Goal: Task Accomplishment & Management: Use online tool/utility

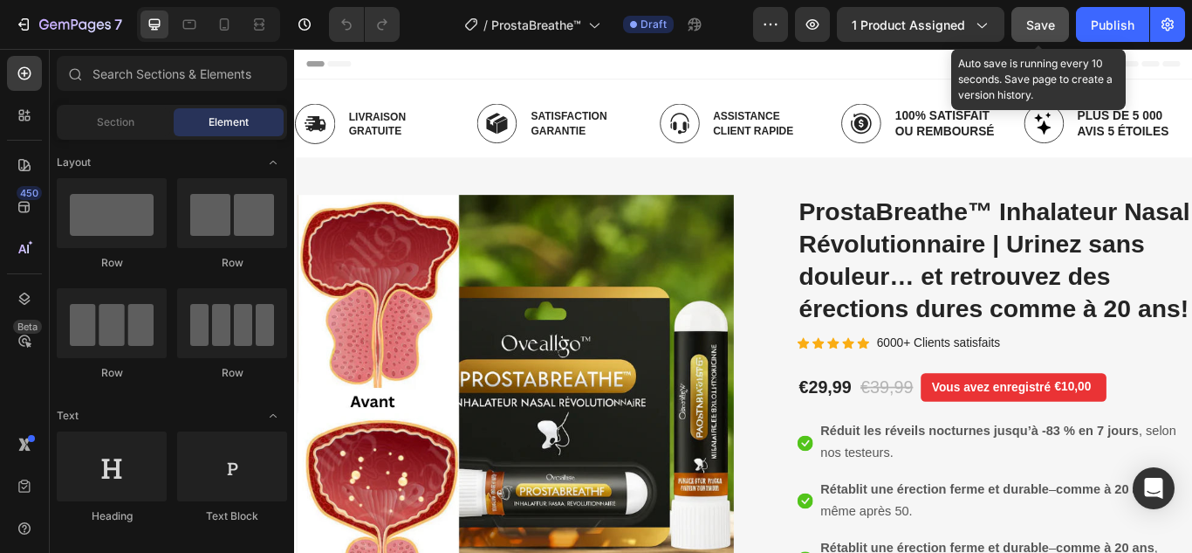
click at [1036, 26] on span "Save" at bounding box center [1040, 24] width 29 height 15
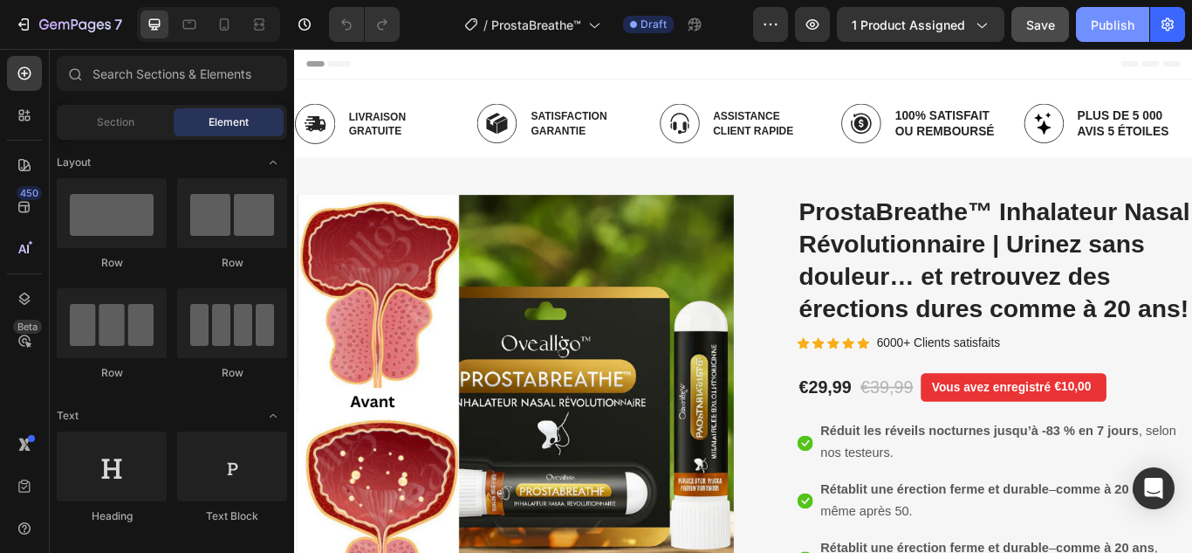
click at [1105, 23] on div "Publish" at bounding box center [1113, 25] width 44 height 18
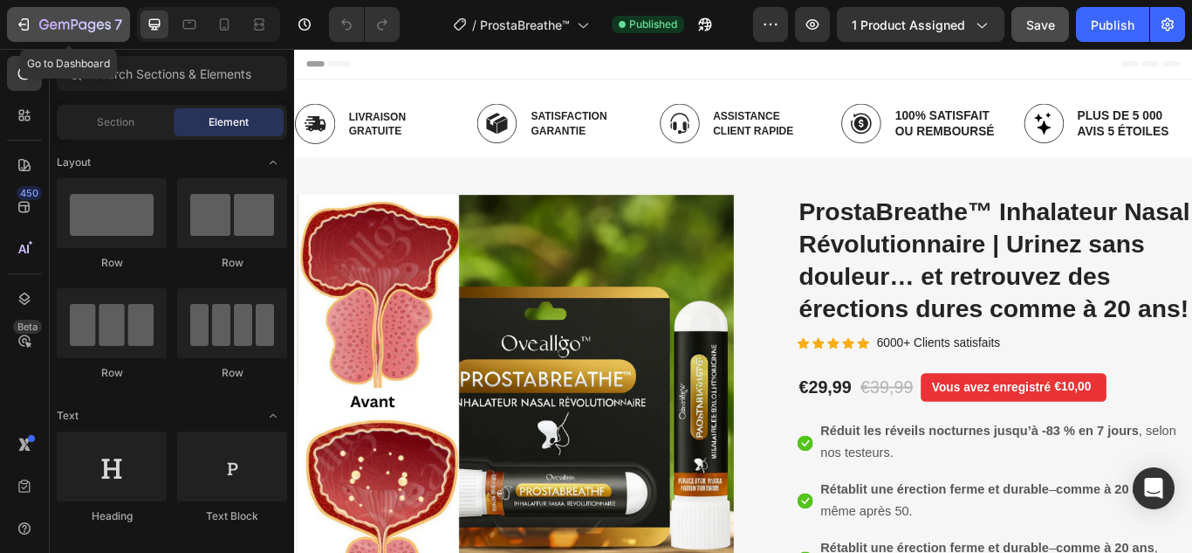
click at [17, 17] on icon "button" at bounding box center [23, 24] width 17 height 17
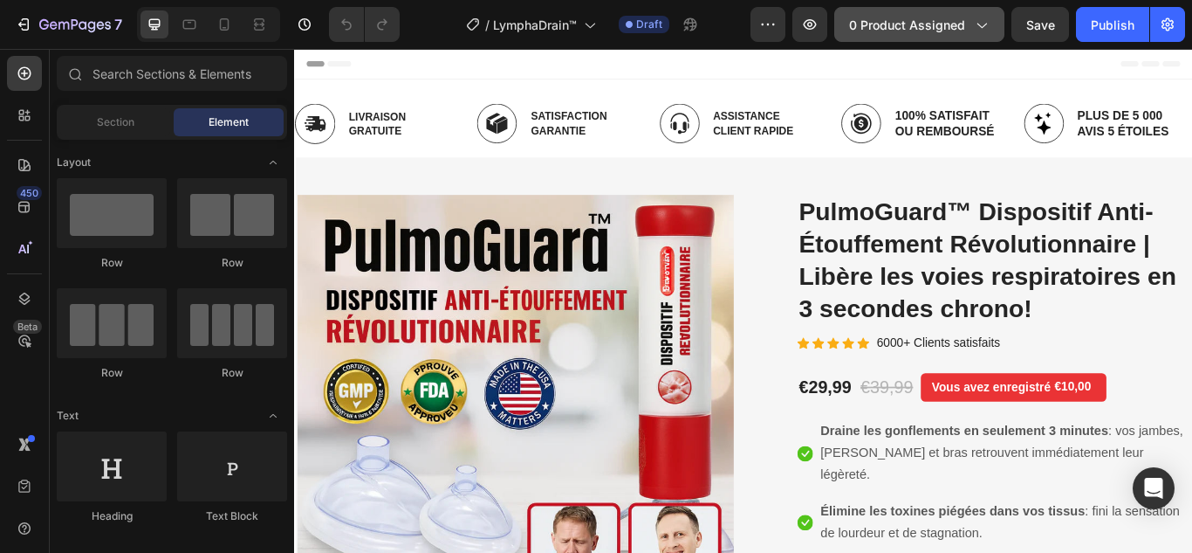
click at [937, 30] on span "0 product assigned" at bounding box center [907, 25] width 116 height 18
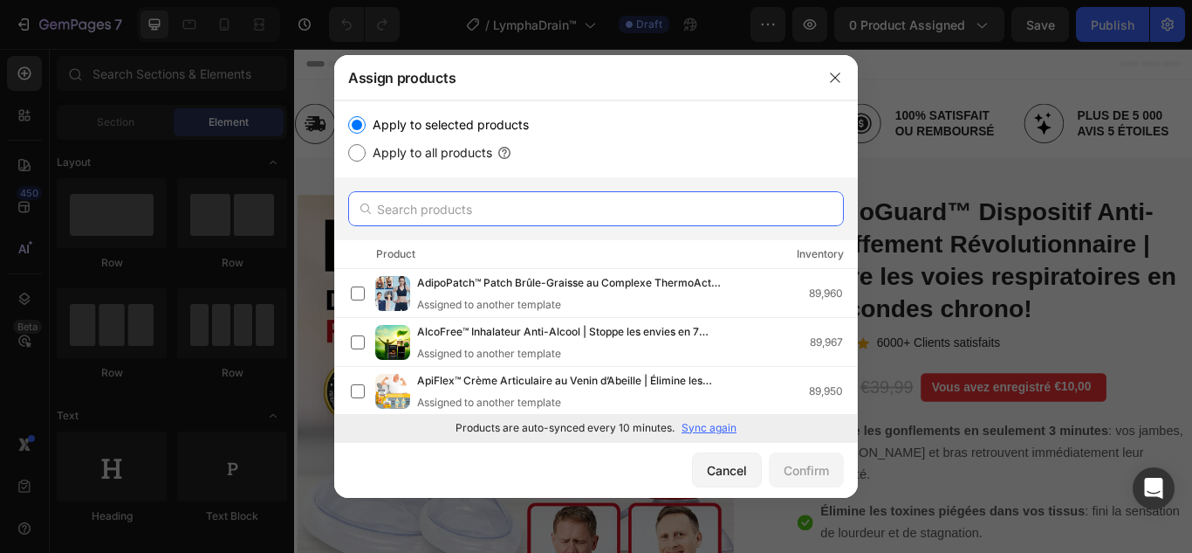
click at [539, 204] on input "text" at bounding box center [596, 208] width 496 height 35
paste input "LymphaDrain™"
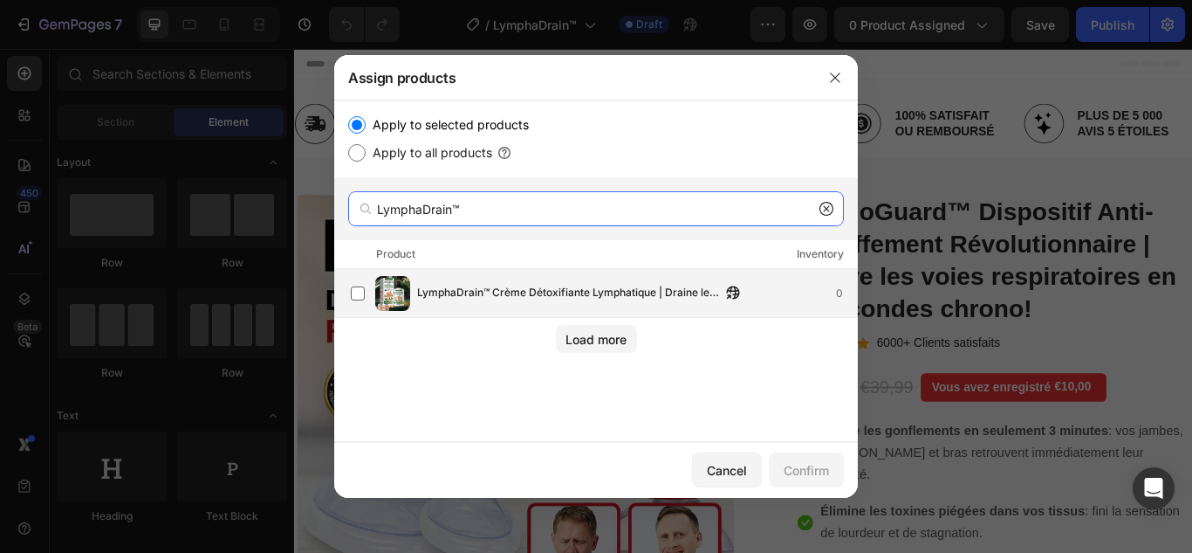
type input "LymphaDrain™"
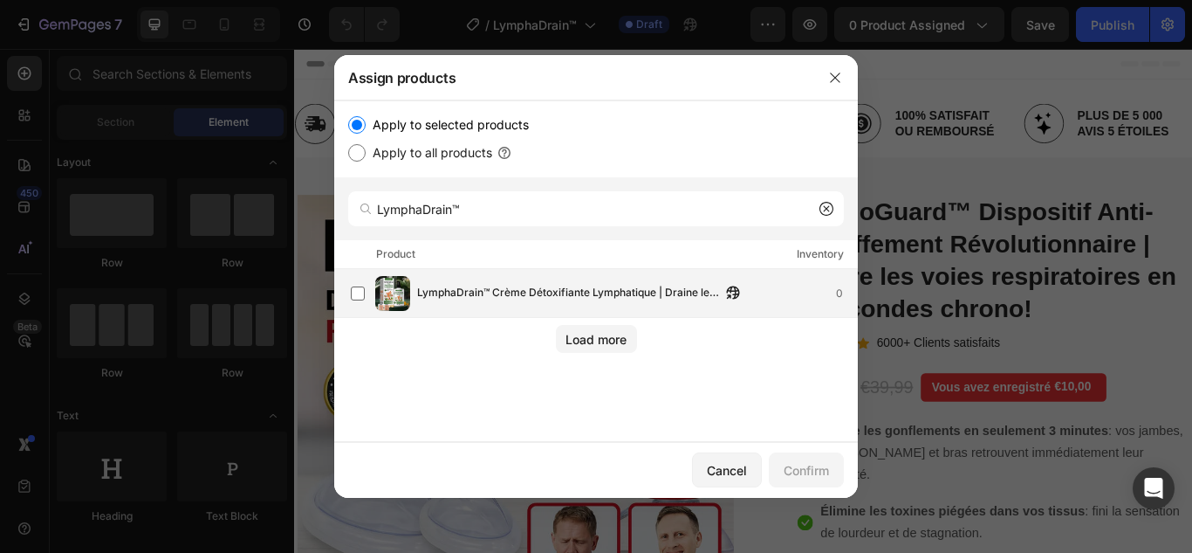
click at [484, 291] on span "LymphaDrain™ Crème Détoxifiante Lymphatique | Draine les Gonflements et Élimine…" at bounding box center [569, 293] width 304 height 19
click at [801, 468] on div "Confirm" at bounding box center [806, 470] width 45 height 18
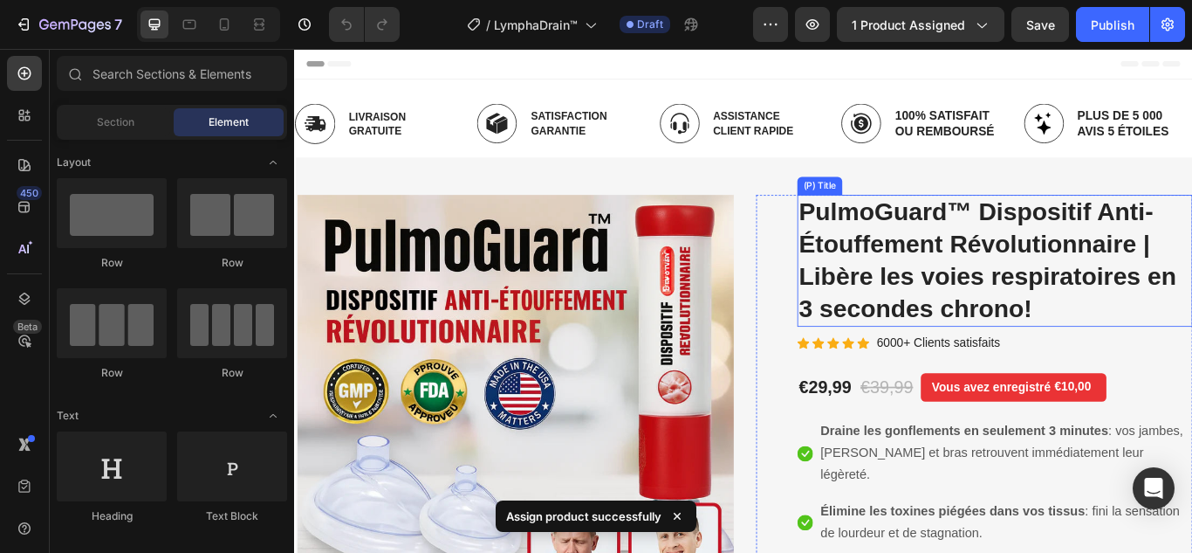
click at [1025, 302] on h2 "PulmoGuard™ Dispositif Anti-Étouffement Révolutionnaire | Libère les voies resp…" at bounding box center [1111, 296] width 461 height 154
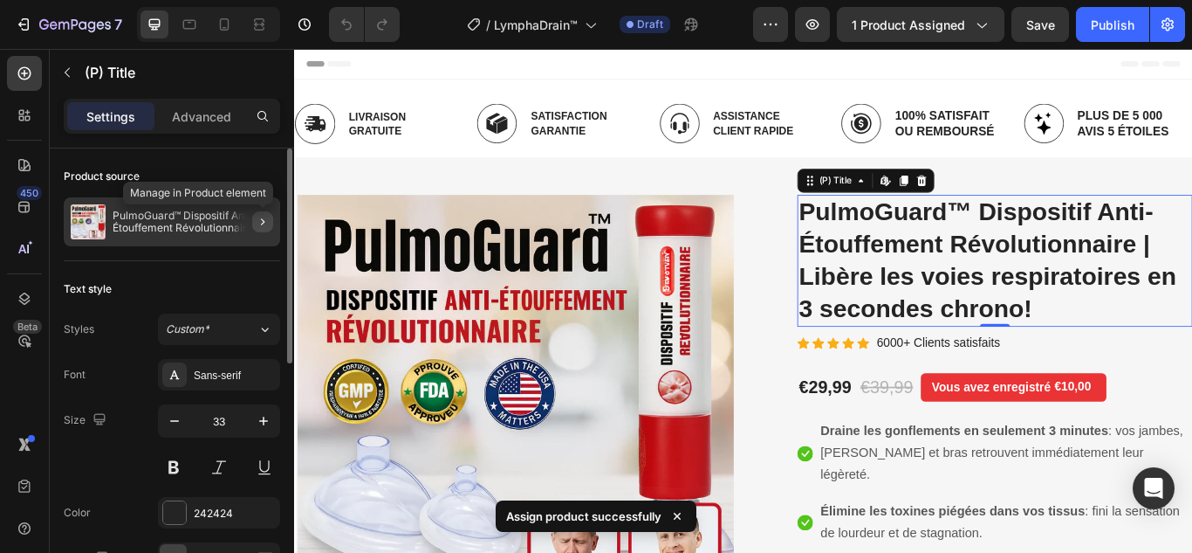
click at [265, 217] on icon "button" at bounding box center [263, 222] width 14 height 14
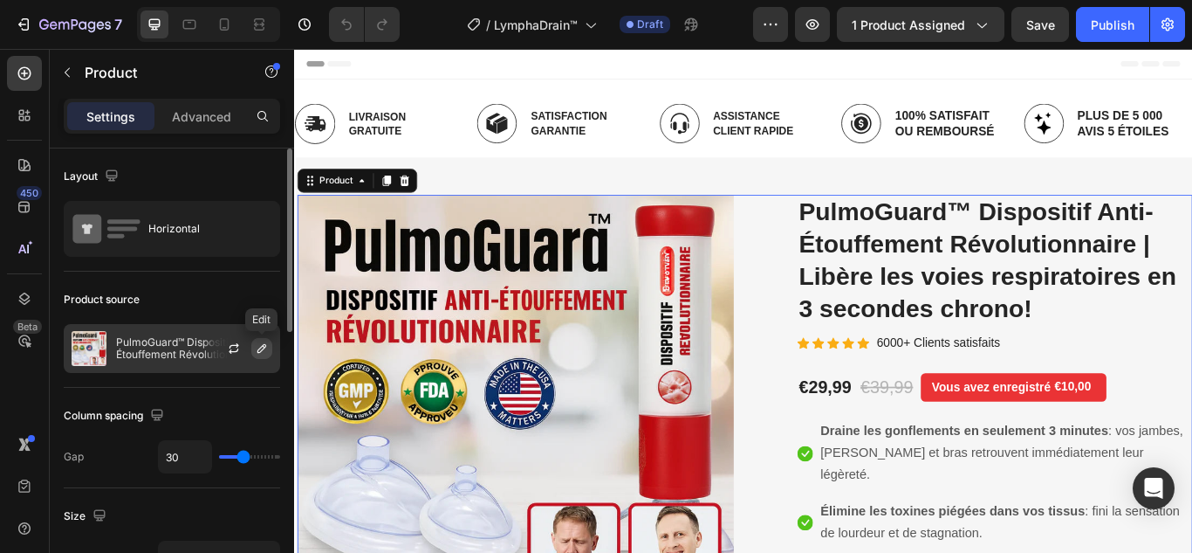
click at [264, 352] on icon "button" at bounding box center [262, 348] width 14 height 14
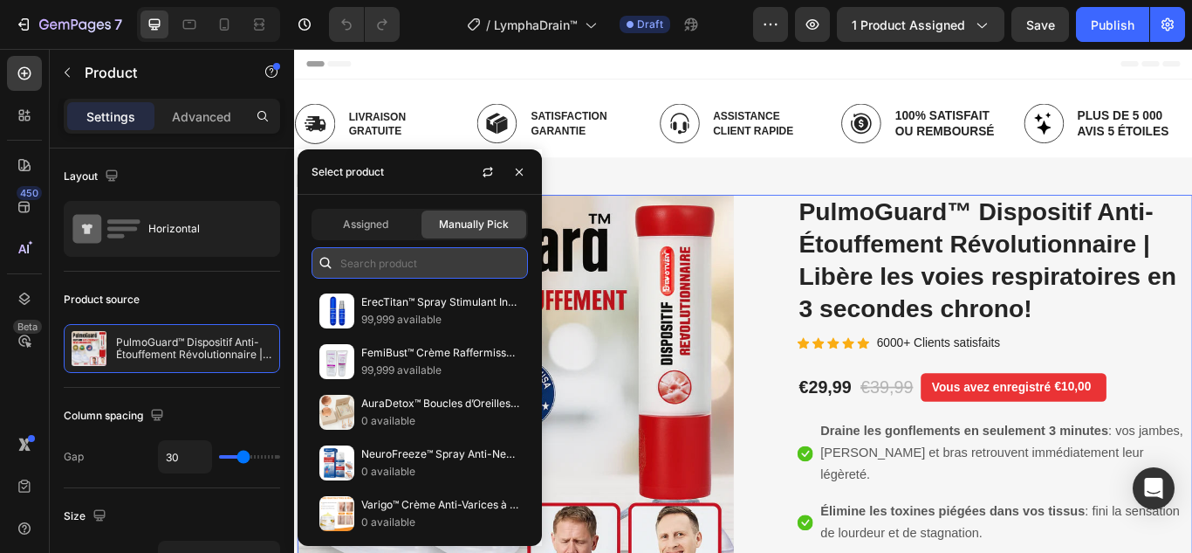
click at [384, 263] on input "text" at bounding box center [420, 262] width 216 height 31
paste input "LymphaDrain™"
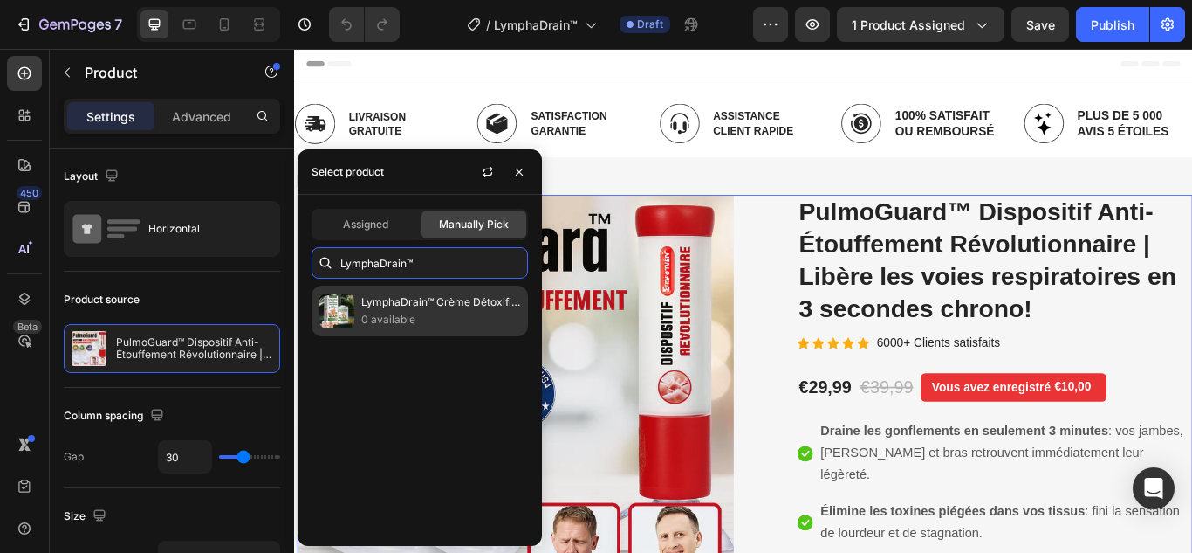
type input "LymphaDrain™"
click at [407, 306] on p "LymphaDrain™ Crème Détoxifiante Lymphatique | Draine les Gonflements et Élimine…" at bounding box center [440, 301] width 159 height 17
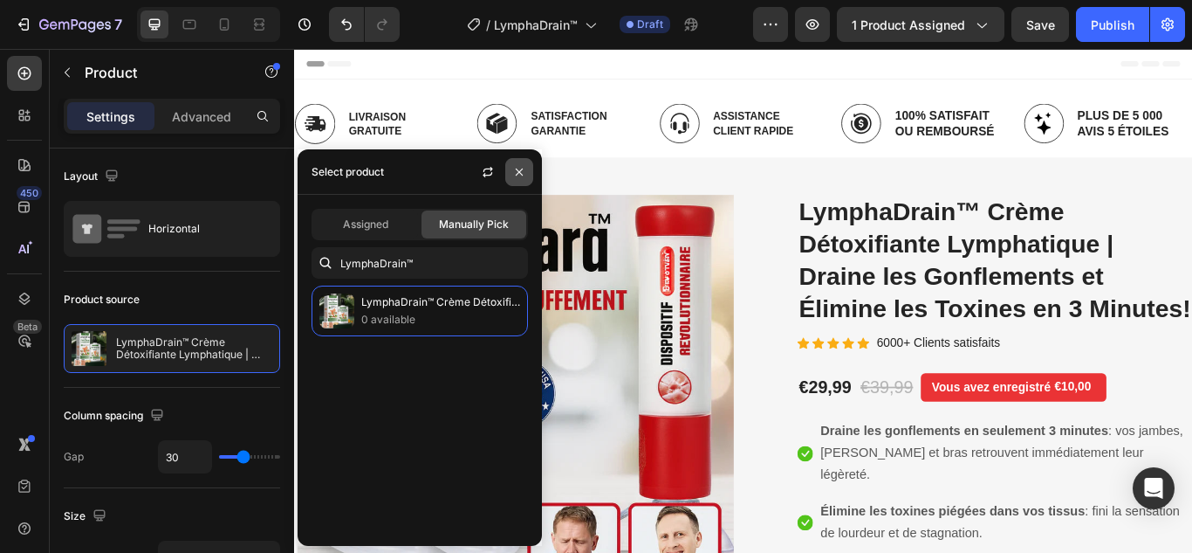
click at [522, 178] on icon "button" at bounding box center [519, 172] width 14 height 14
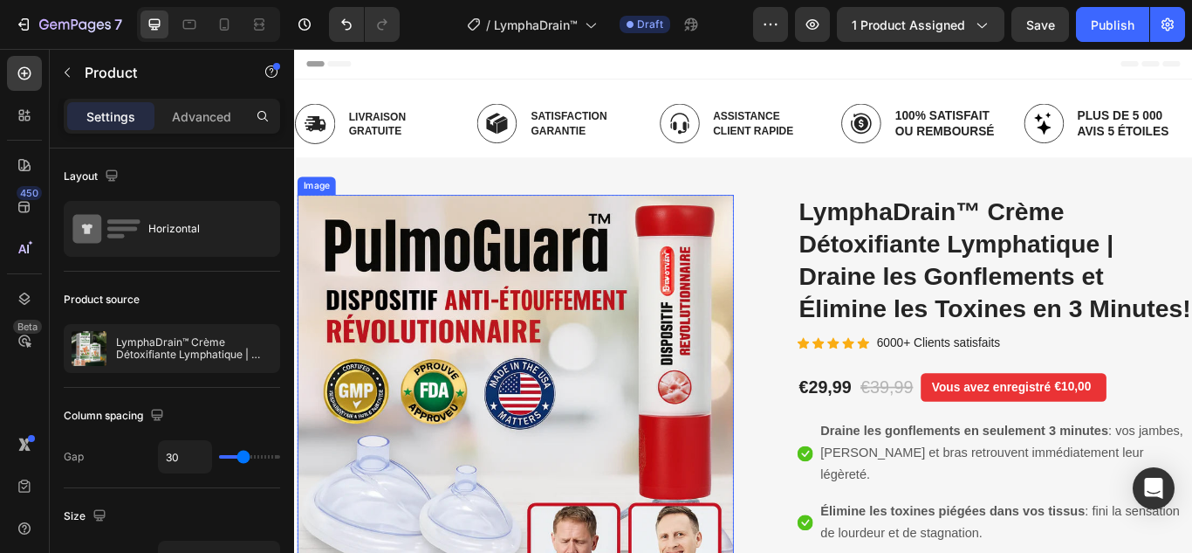
click at [621, 359] on img at bounding box center [552, 460] width 509 height 483
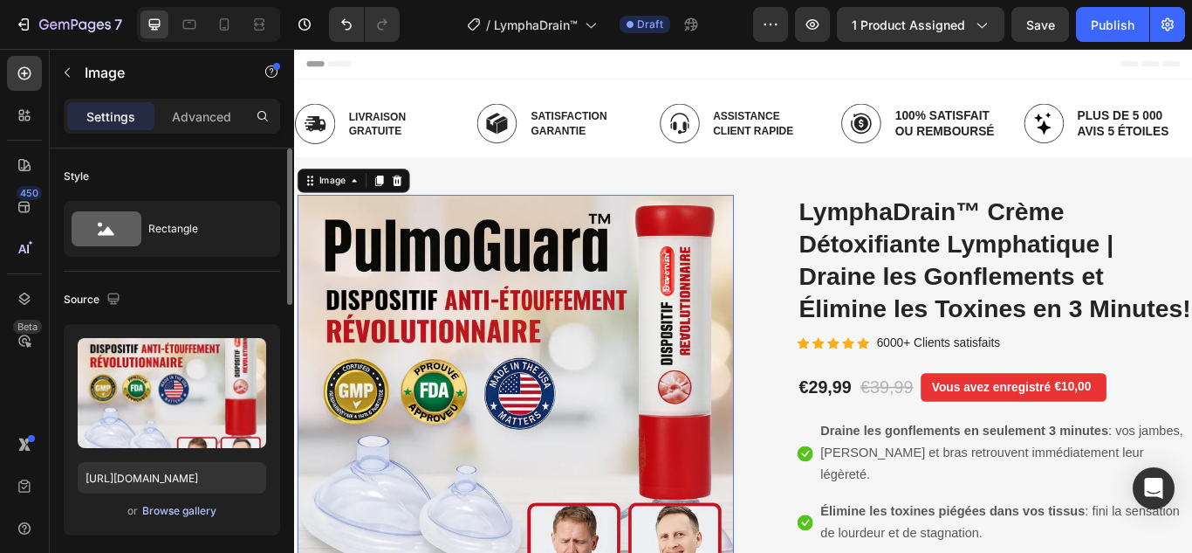
click at [183, 506] on div "Browse gallery" at bounding box center [179, 511] width 74 height 16
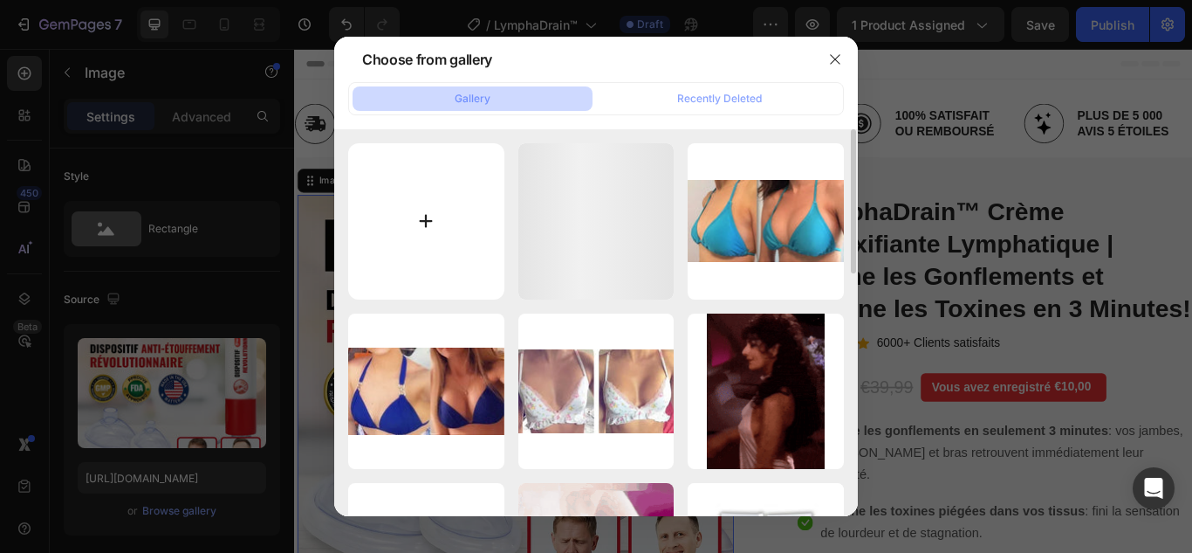
click at [426, 217] on input "file" at bounding box center [426, 221] width 156 height 156
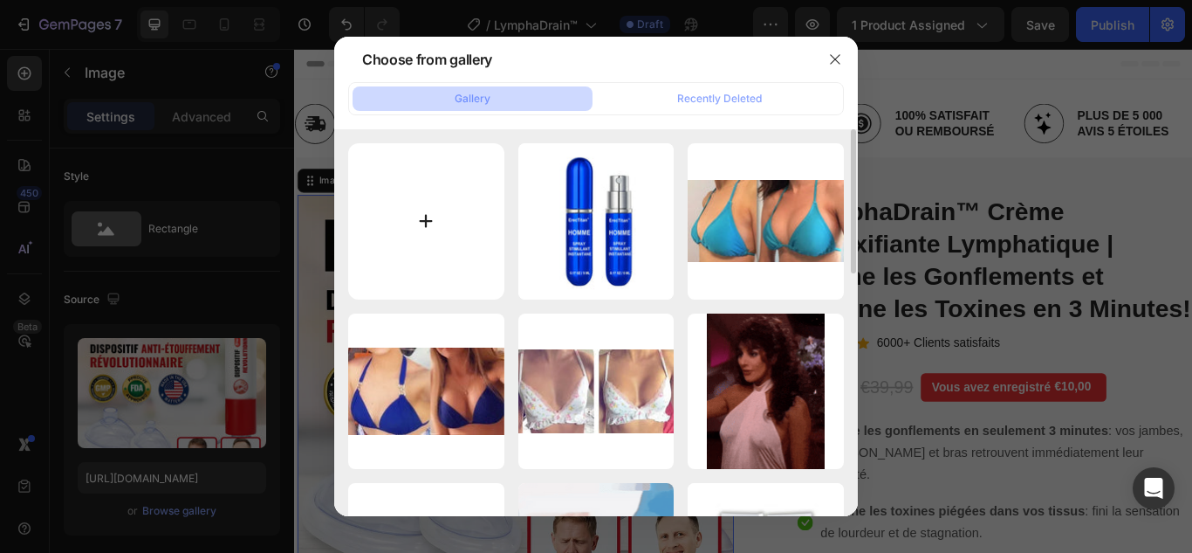
type input "C:\fakepath\1.webp"
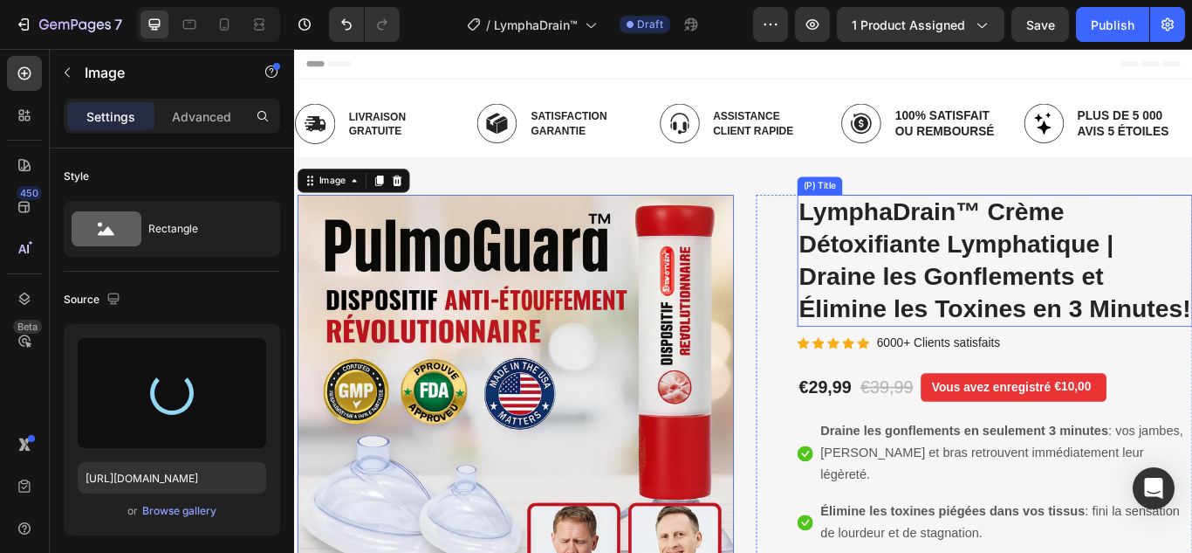
type input "https://cdn.shopify.com/s/files/1/0748/6688/4847/files/gempages_574280435123618…"
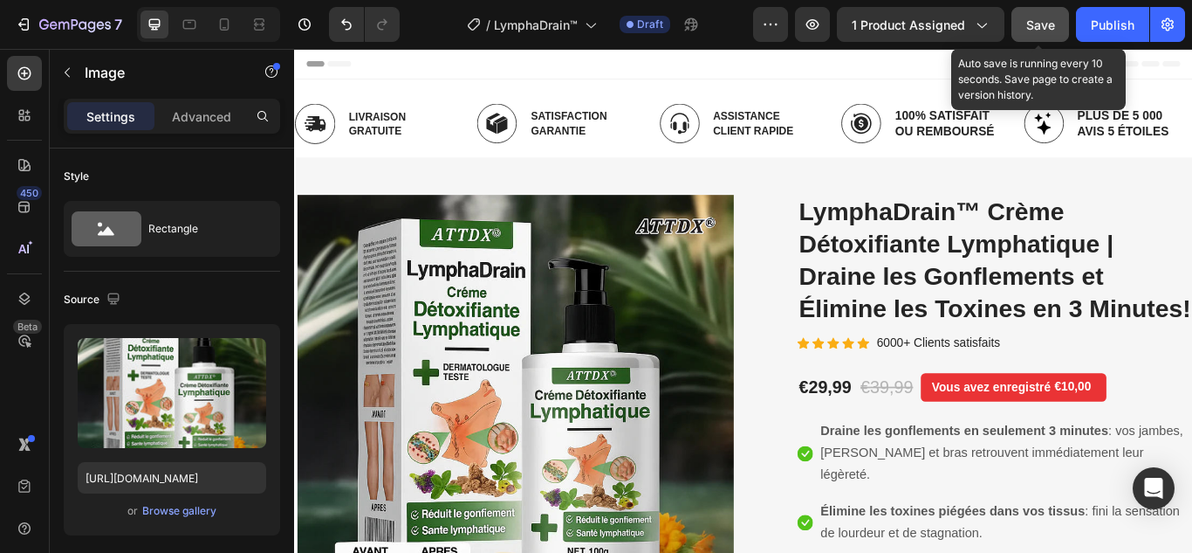
click at [1054, 21] on span "Save" at bounding box center [1040, 24] width 29 height 15
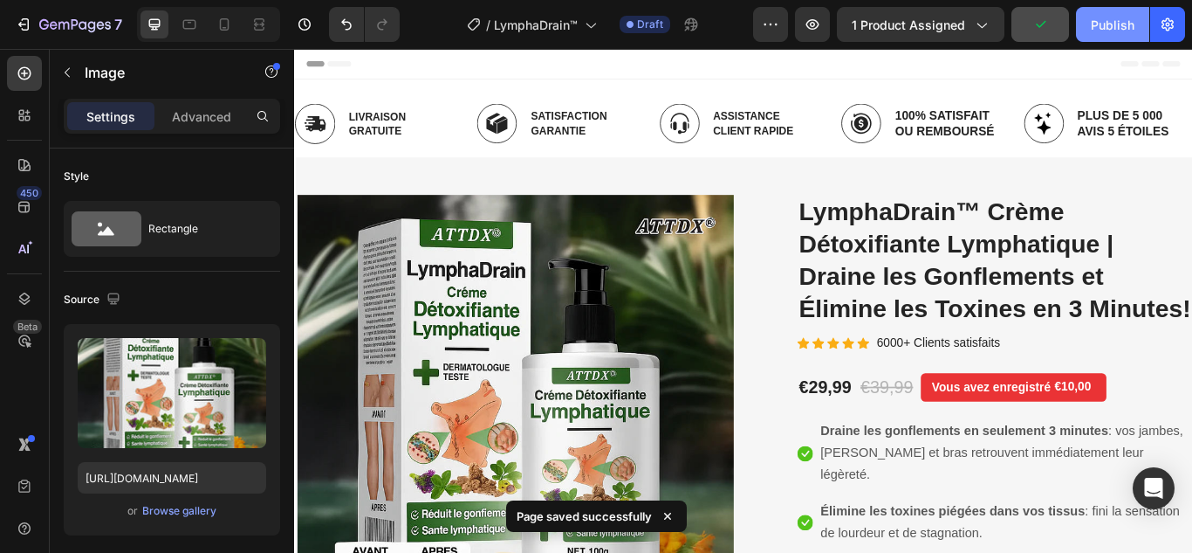
click at [1088, 17] on button "Publish" at bounding box center [1112, 24] width 73 height 35
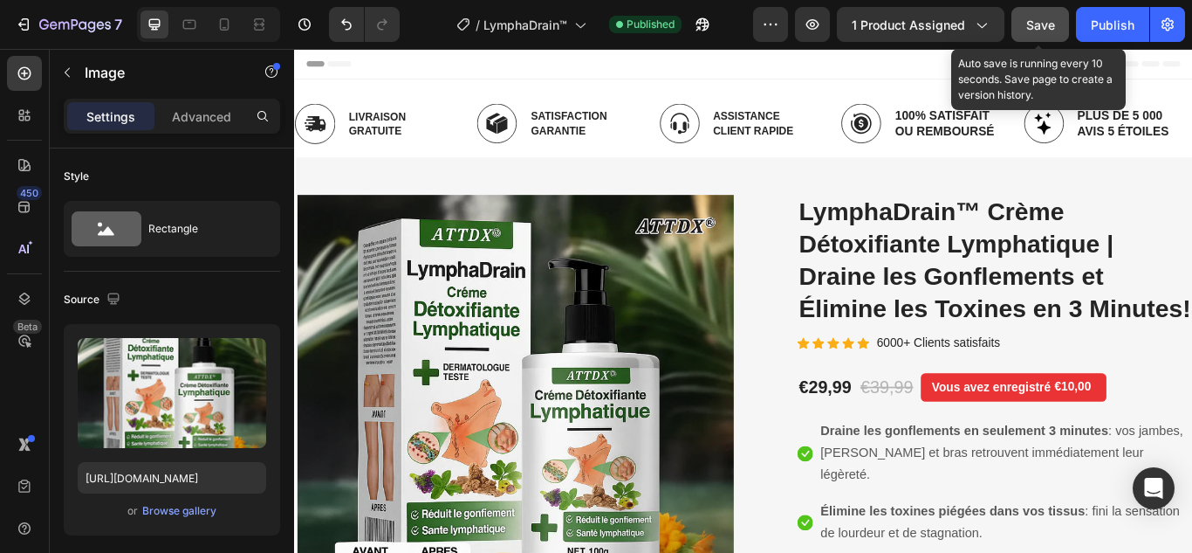
click at [1026, 32] on button "Save" at bounding box center [1041, 24] width 58 height 35
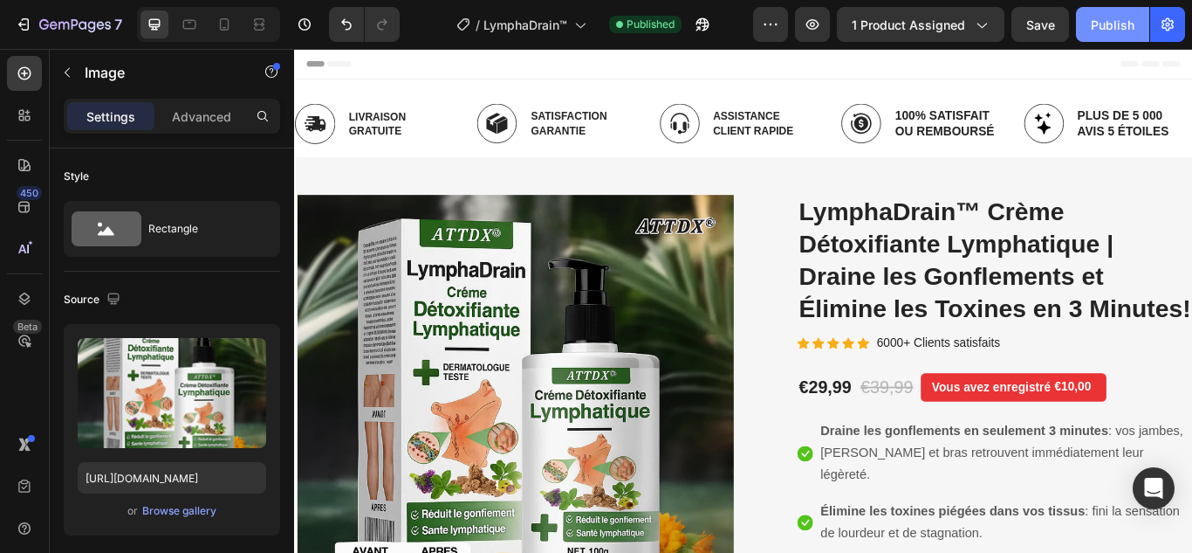
click at [1095, 28] on div "Publish" at bounding box center [1113, 25] width 44 height 18
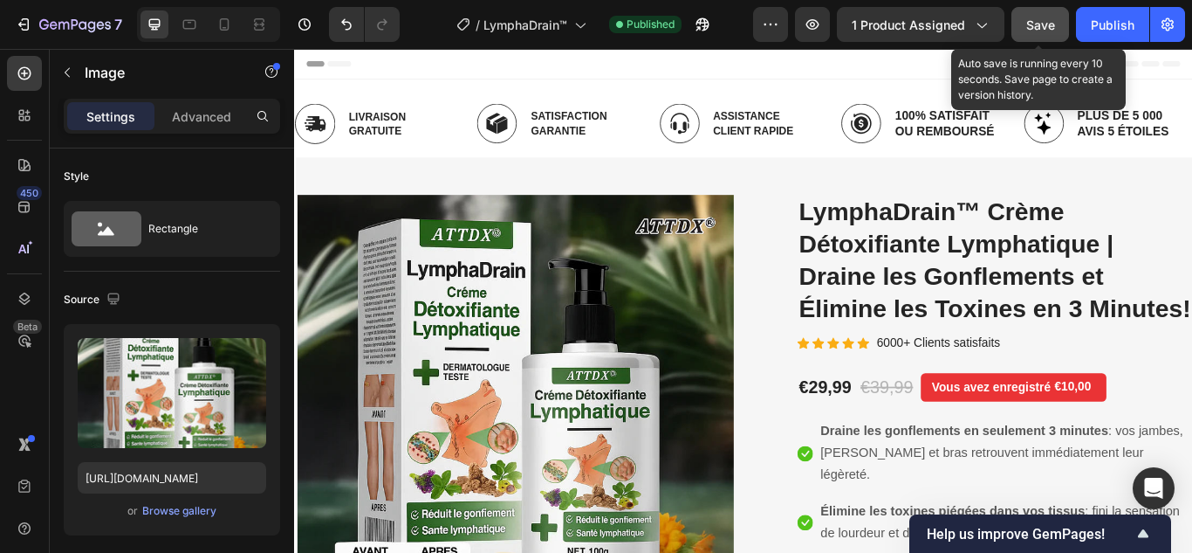
click at [1035, 34] on button "Save" at bounding box center [1041, 24] width 58 height 35
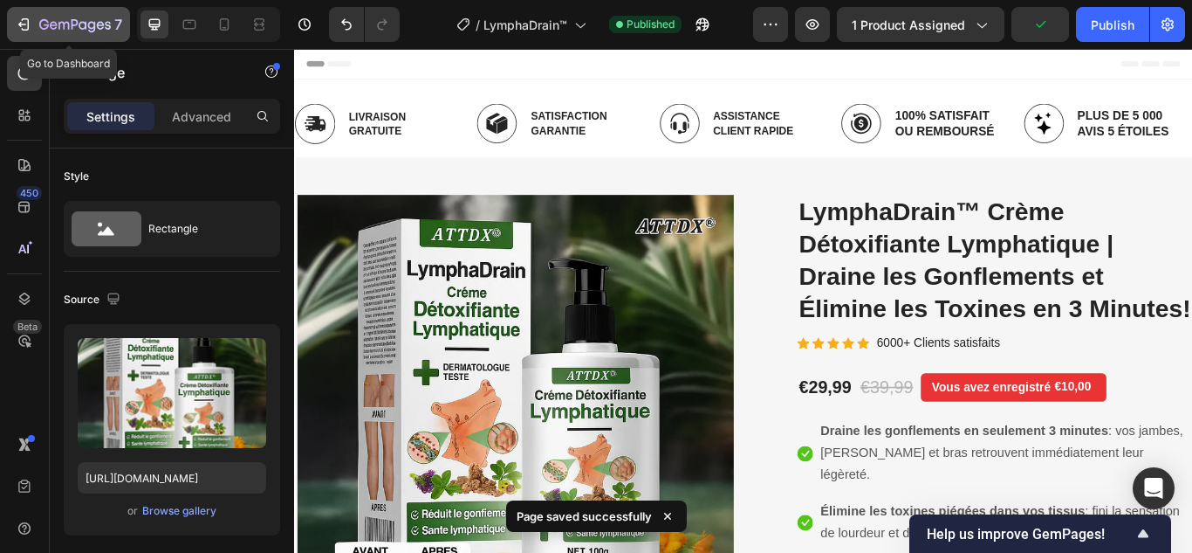
click at [34, 35] on button "7" at bounding box center [68, 24] width 123 height 35
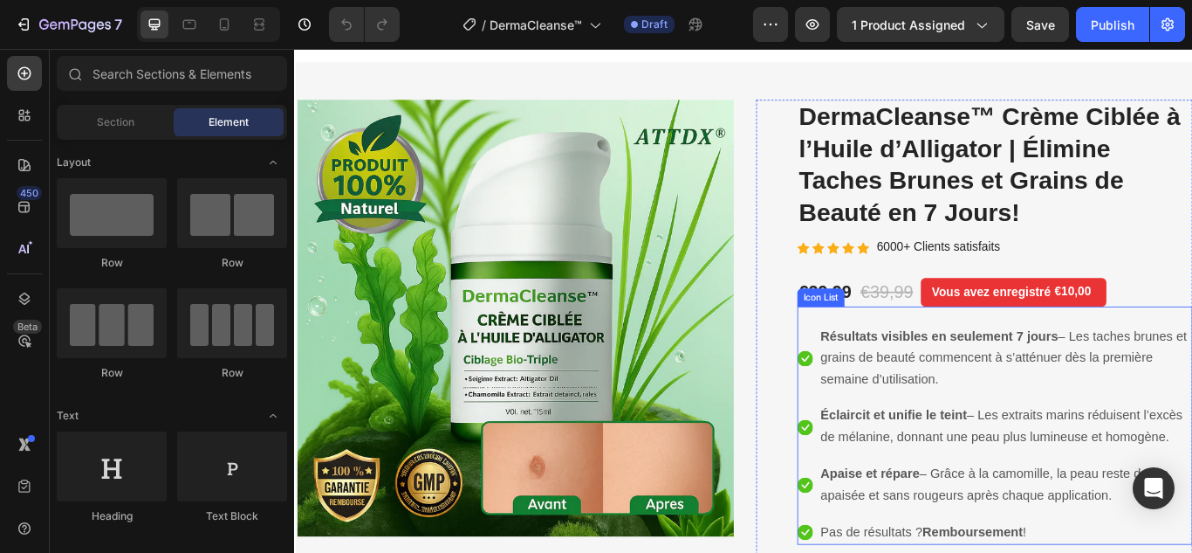
scroll to position [87, 0]
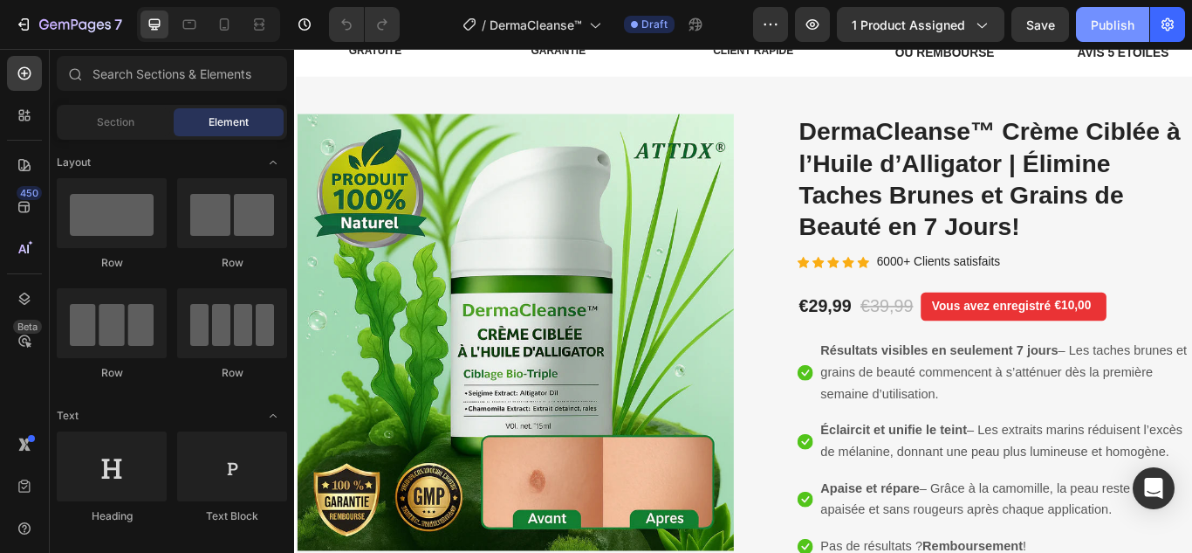
click at [1109, 18] on div "Publish" at bounding box center [1113, 25] width 44 height 18
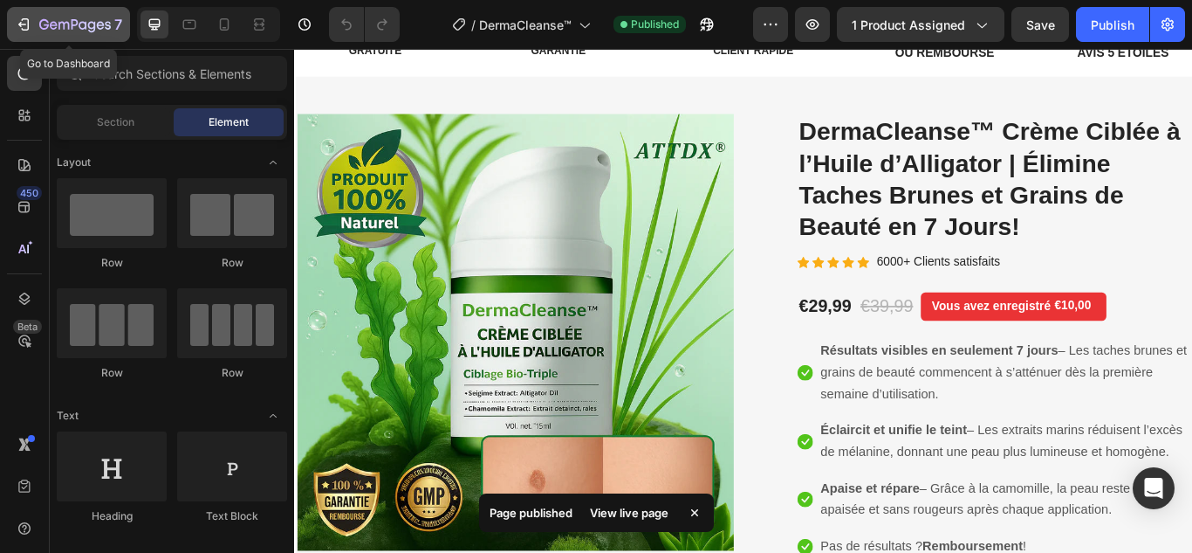
click at [22, 17] on icon "button" at bounding box center [23, 24] width 17 height 17
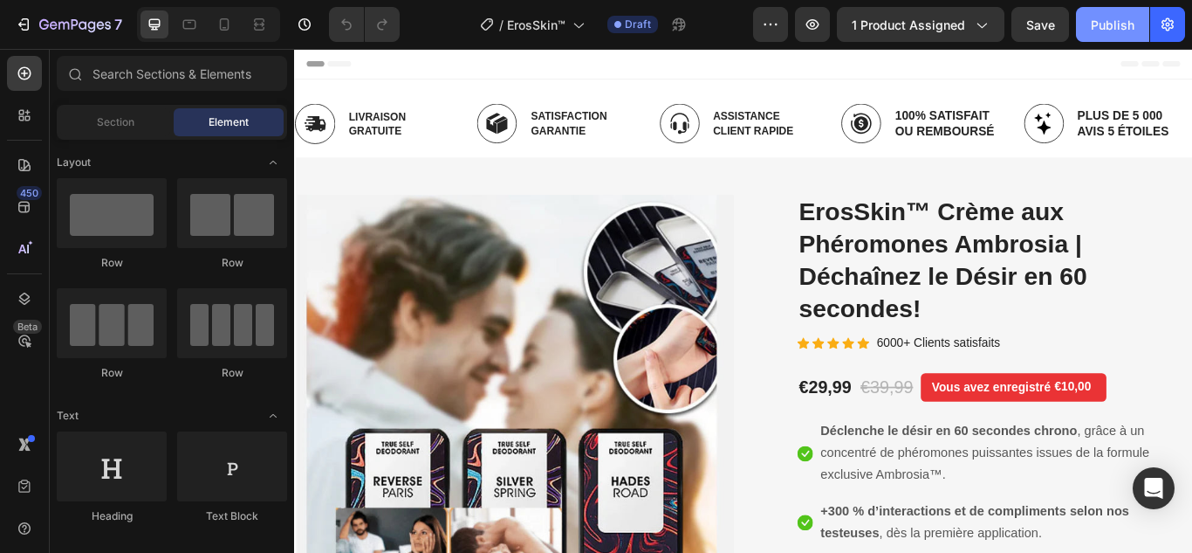
click at [1107, 24] on div "Publish" at bounding box center [1113, 25] width 44 height 18
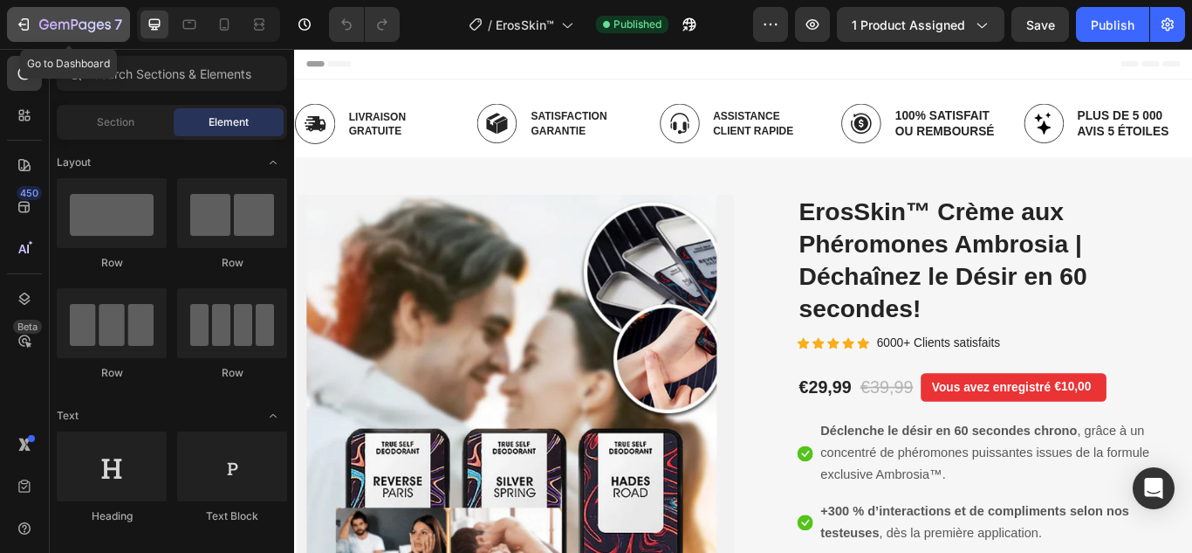
click at [10, 22] on button "7" at bounding box center [68, 24] width 123 height 35
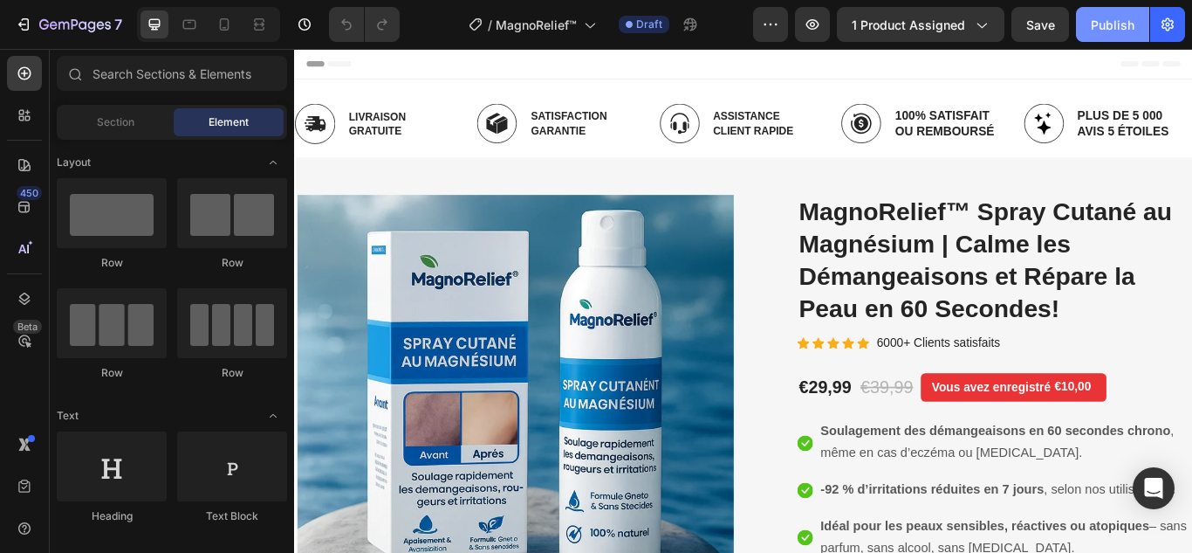
click at [1129, 20] on div "Publish" at bounding box center [1113, 25] width 44 height 18
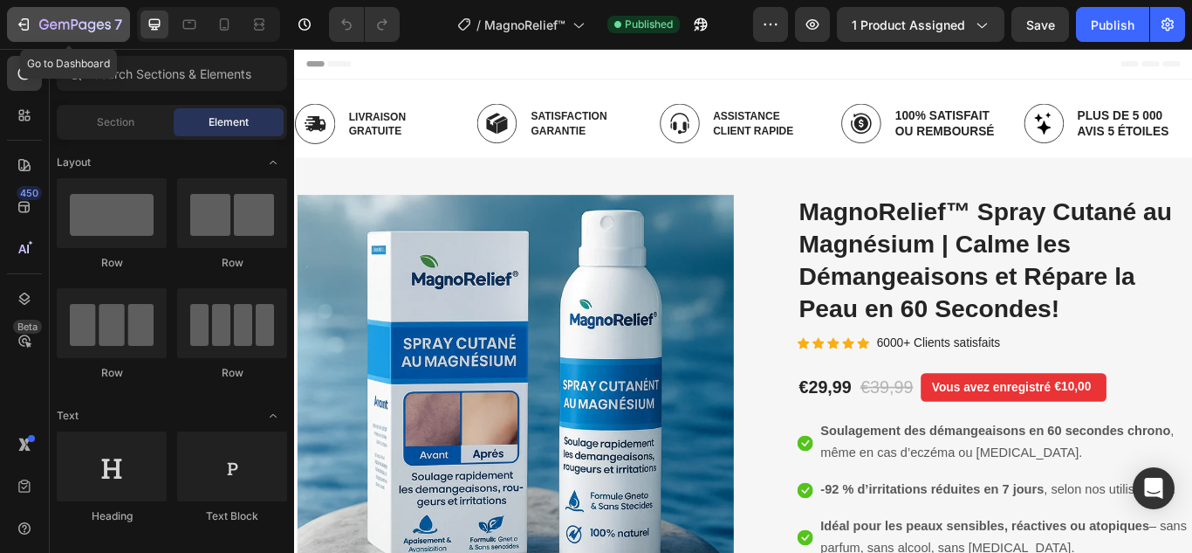
click at [27, 15] on div "7" at bounding box center [68, 24] width 107 height 21
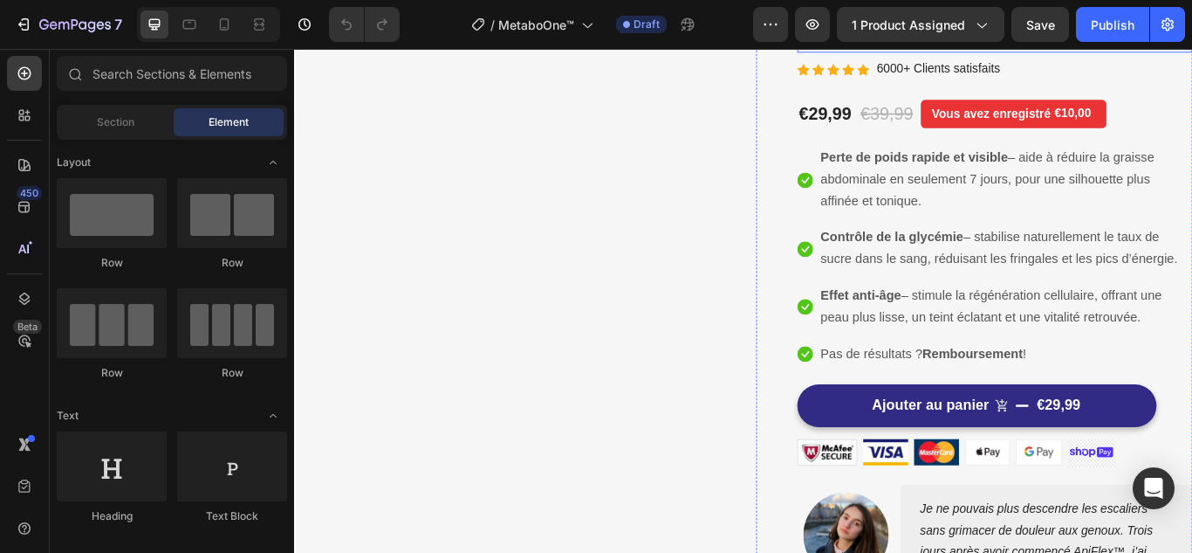
scroll to position [87, 0]
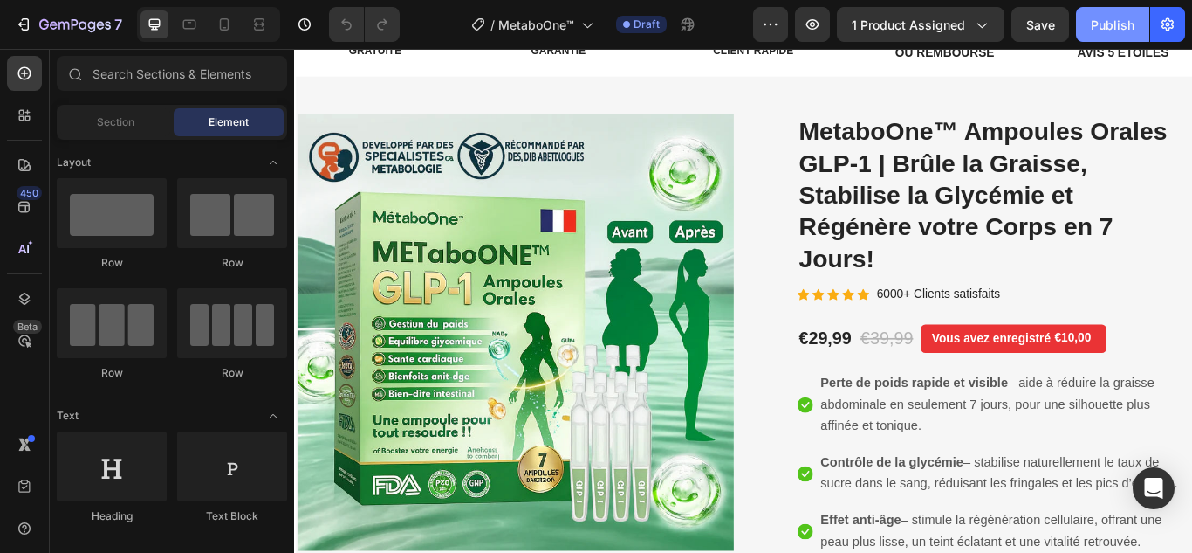
click at [1103, 22] on div "Publish" at bounding box center [1113, 25] width 44 height 18
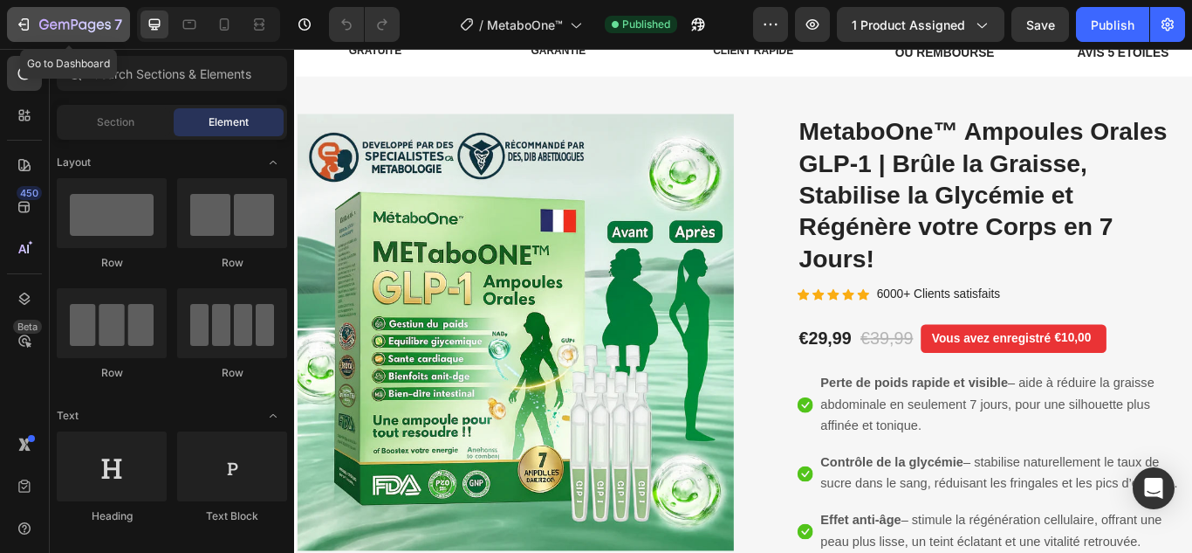
click at [17, 27] on icon "button" at bounding box center [23, 24] width 17 height 17
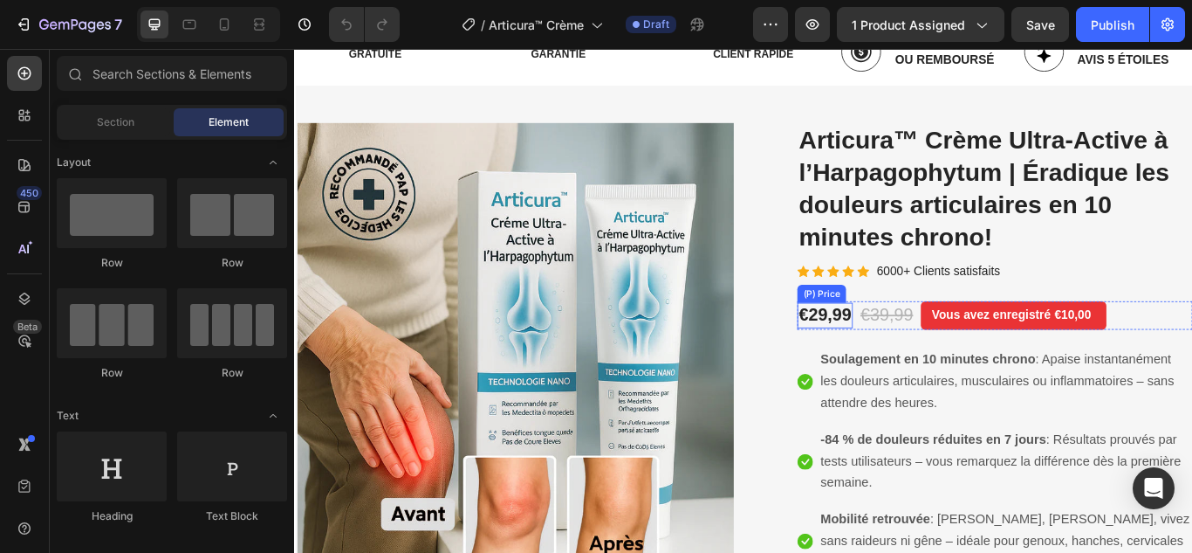
scroll to position [87, 0]
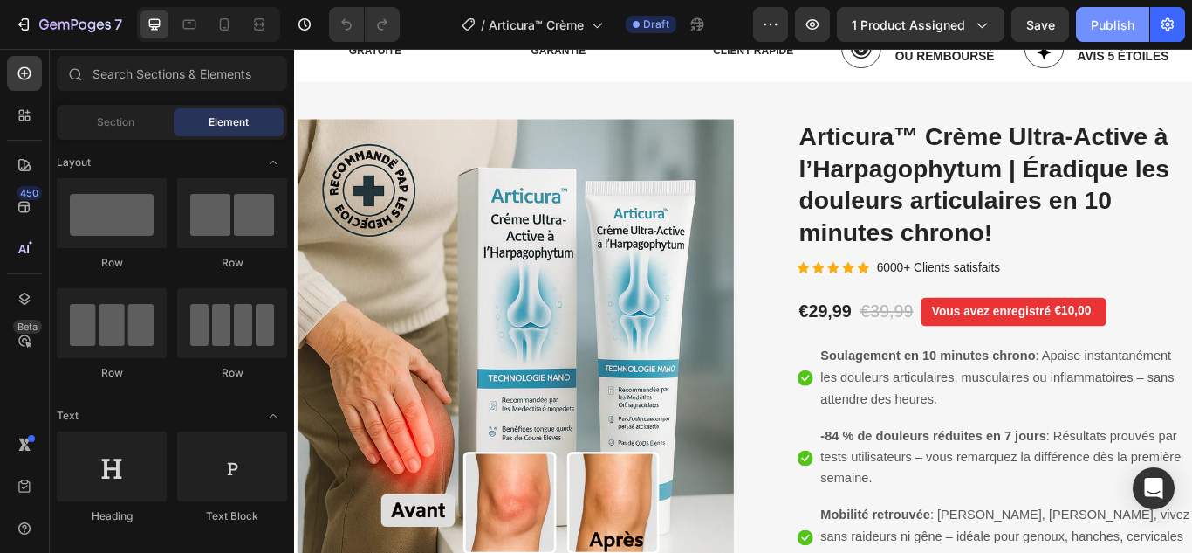
click at [1129, 20] on div "Publish" at bounding box center [1113, 25] width 44 height 18
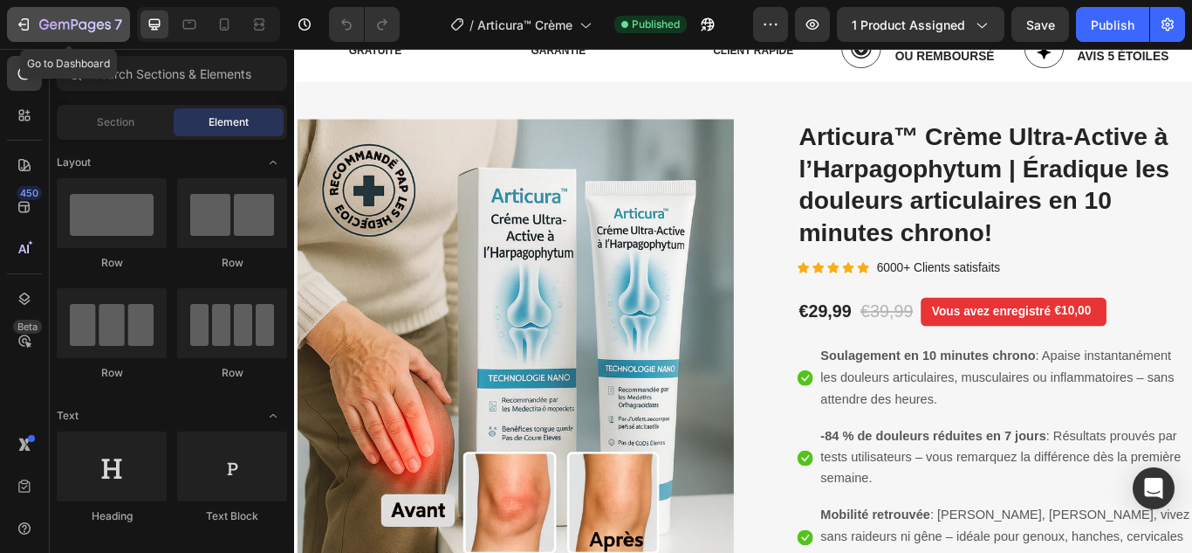
click at [24, 28] on icon "button" at bounding box center [23, 24] width 17 height 17
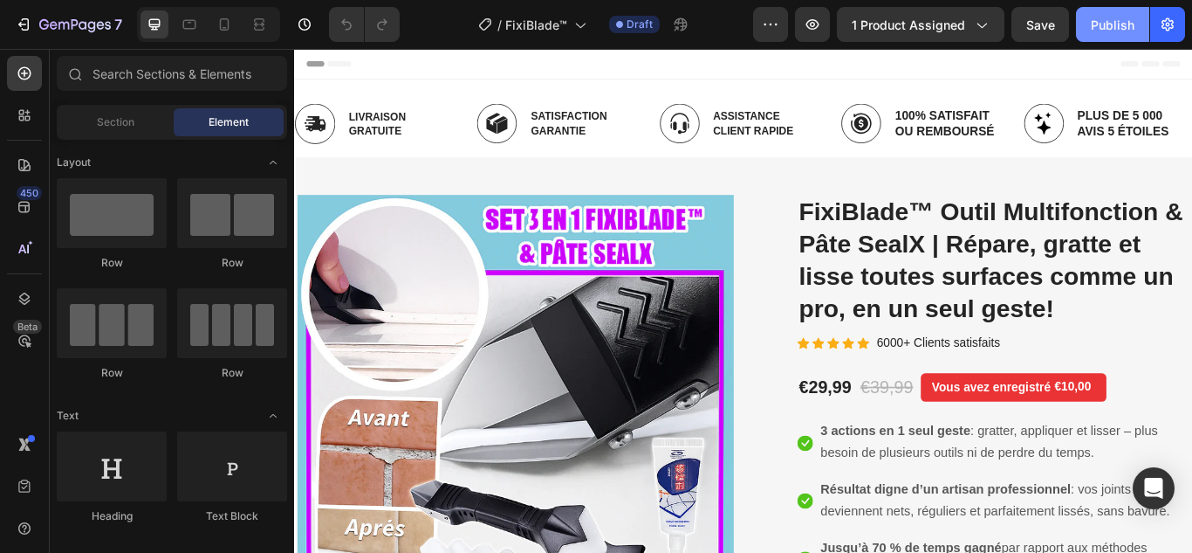
click at [1109, 17] on div "Publish" at bounding box center [1113, 25] width 44 height 18
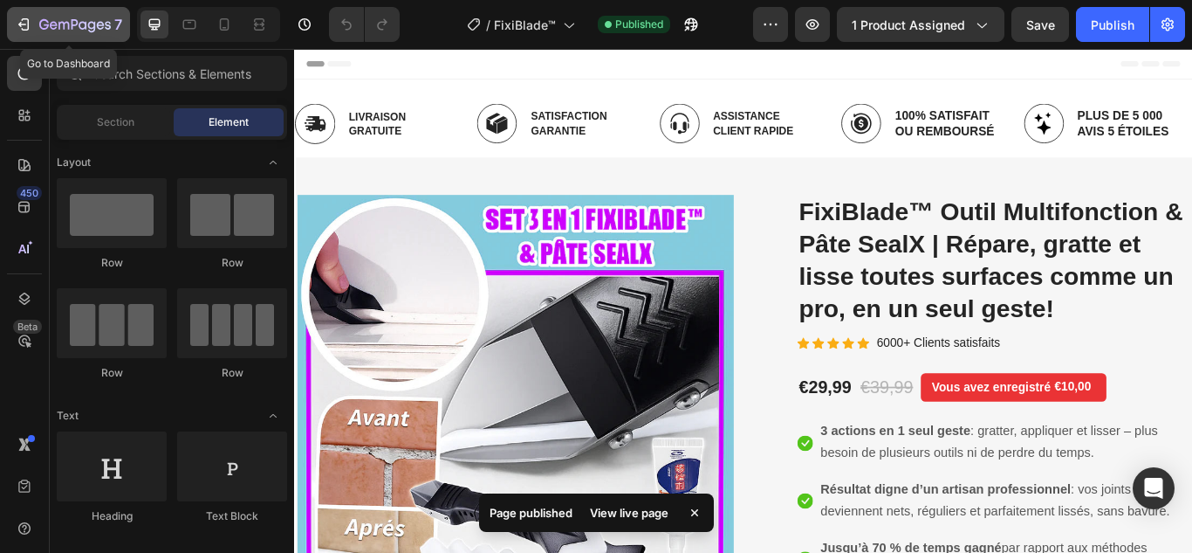
click at [19, 21] on icon "button" at bounding box center [23, 24] width 17 height 17
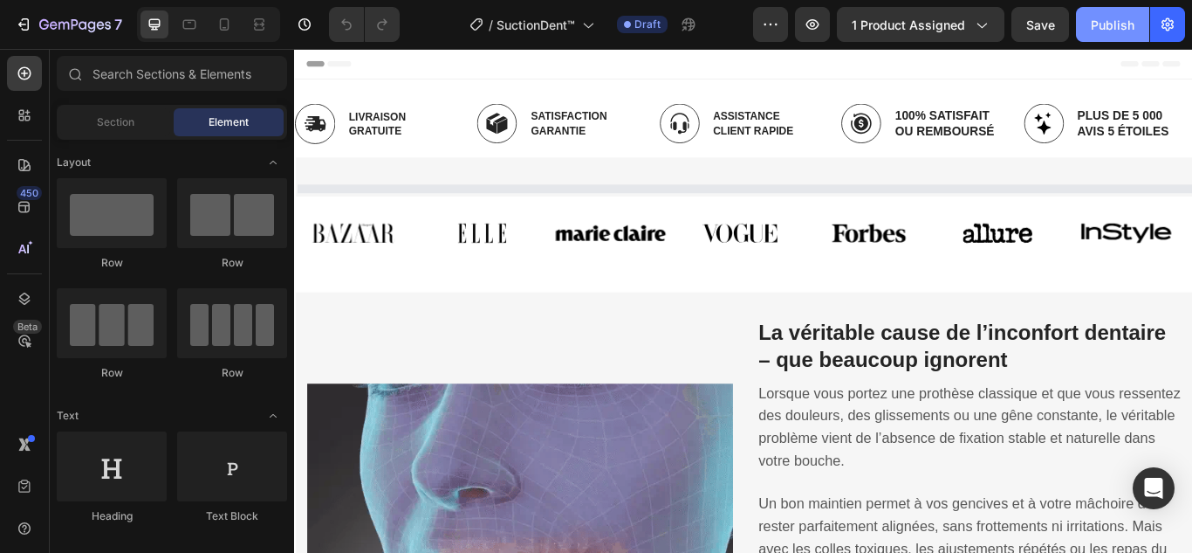
drag, startPoint x: 0, startPoint y: 0, endPoint x: 1099, endPoint y: 24, distance: 1099.2
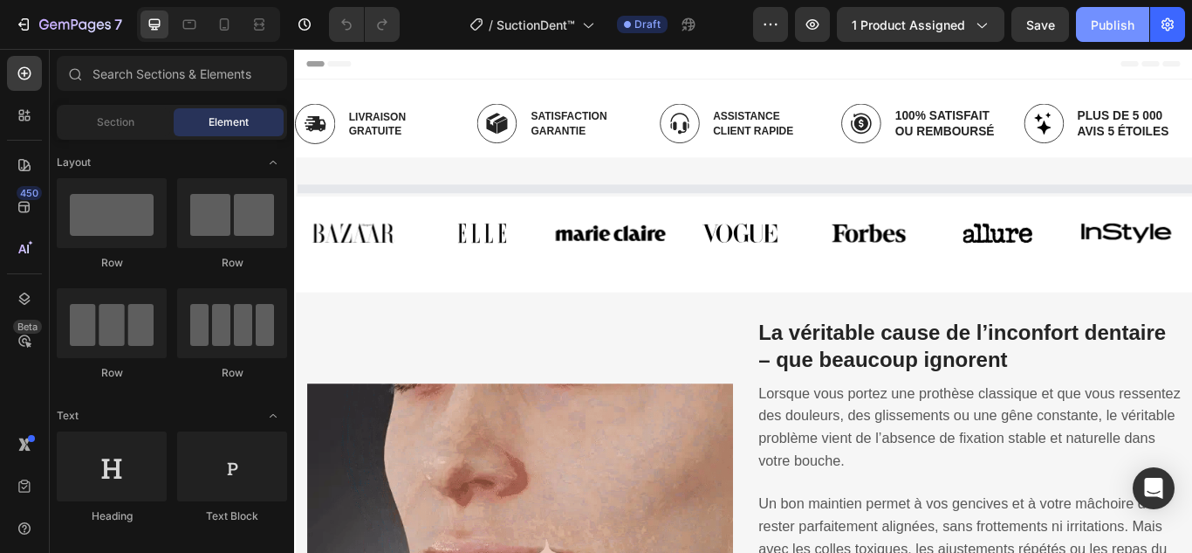
click at [1100, 23] on div "Publish" at bounding box center [1113, 25] width 44 height 18
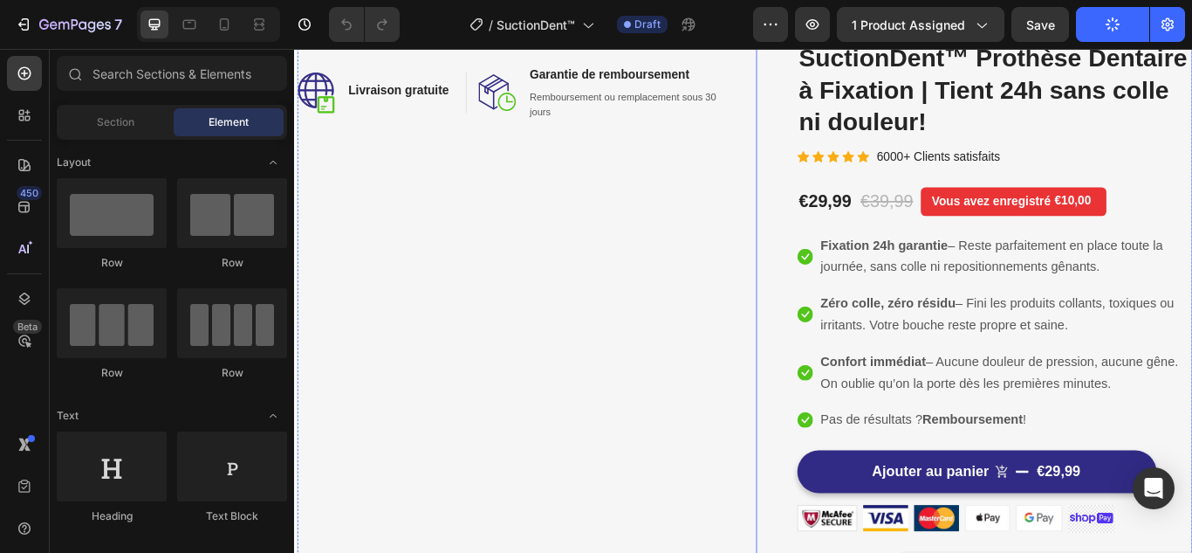
scroll to position [175, 0]
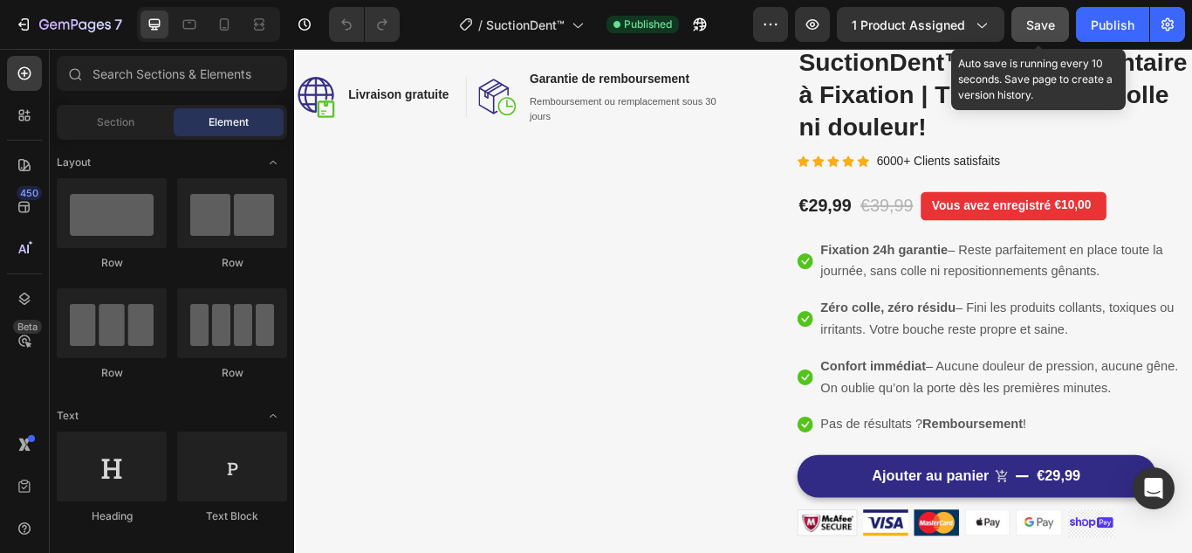
click at [1034, 30] on span "Save" at bounding box center [1040, 24] width 29 height 15
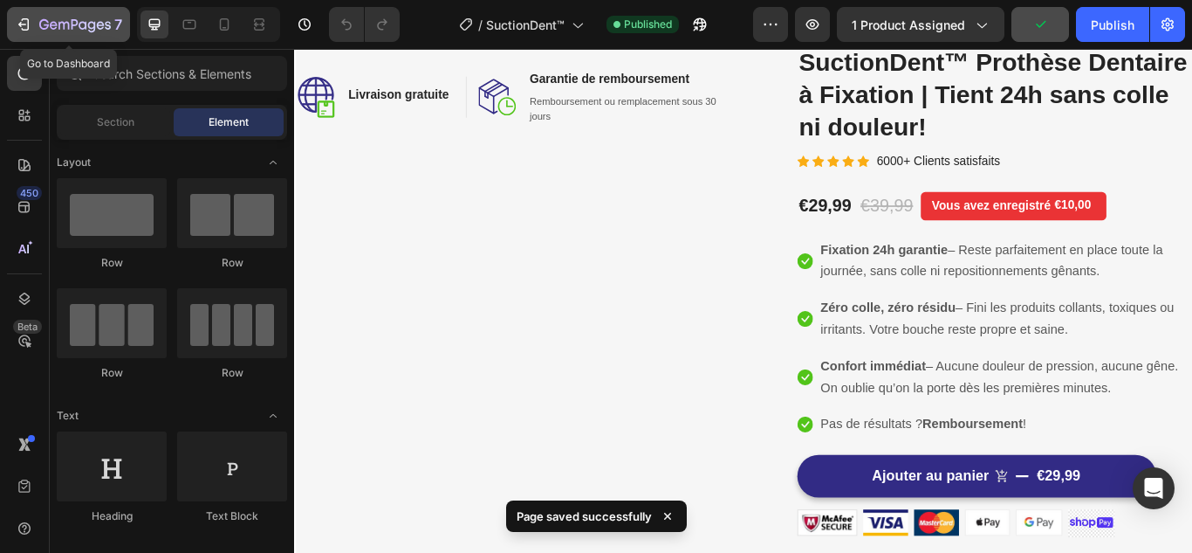
click at [24, 16] on icon "button" at bounding box center [23, 24] width 17 height 17
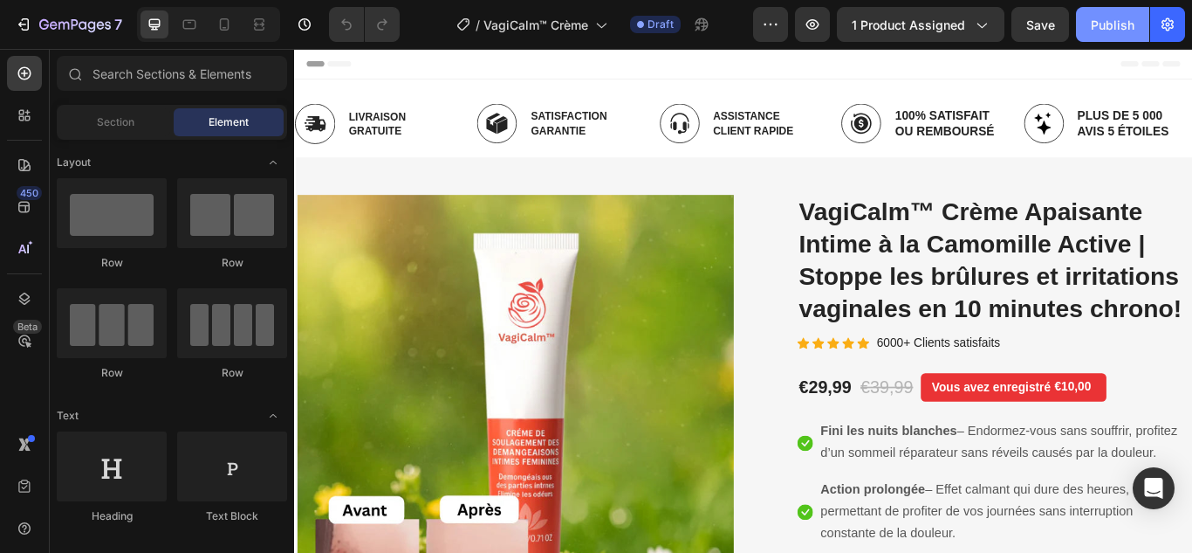
click at [1100, 28] on div "Publish" at bounding box center [1113, 25] width 44 height 18
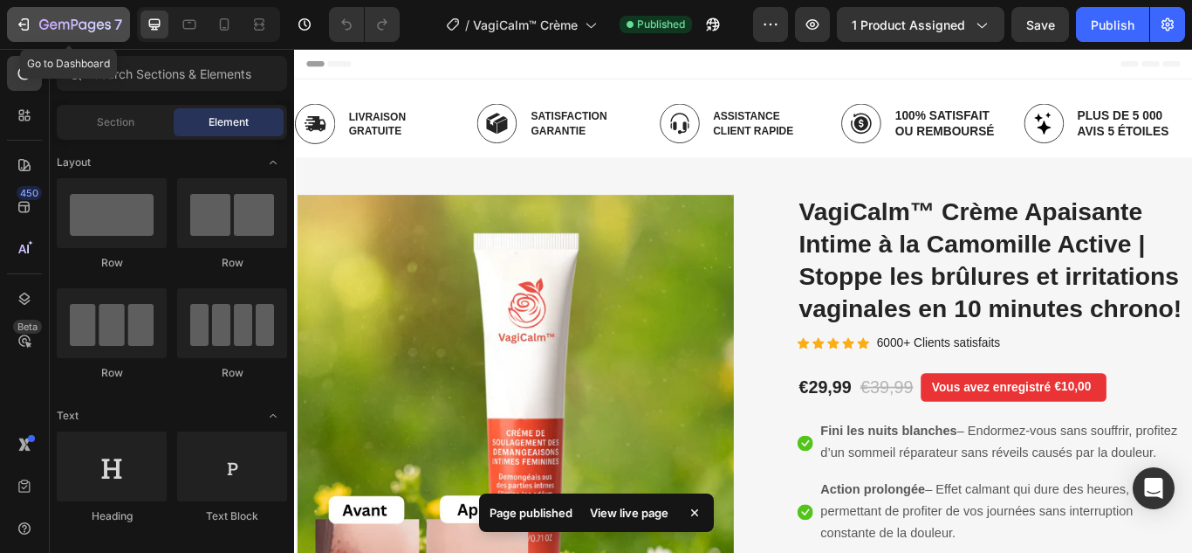
click at [18, 28] on icon "button" at bounding box center [23, 24] width 17 height 17
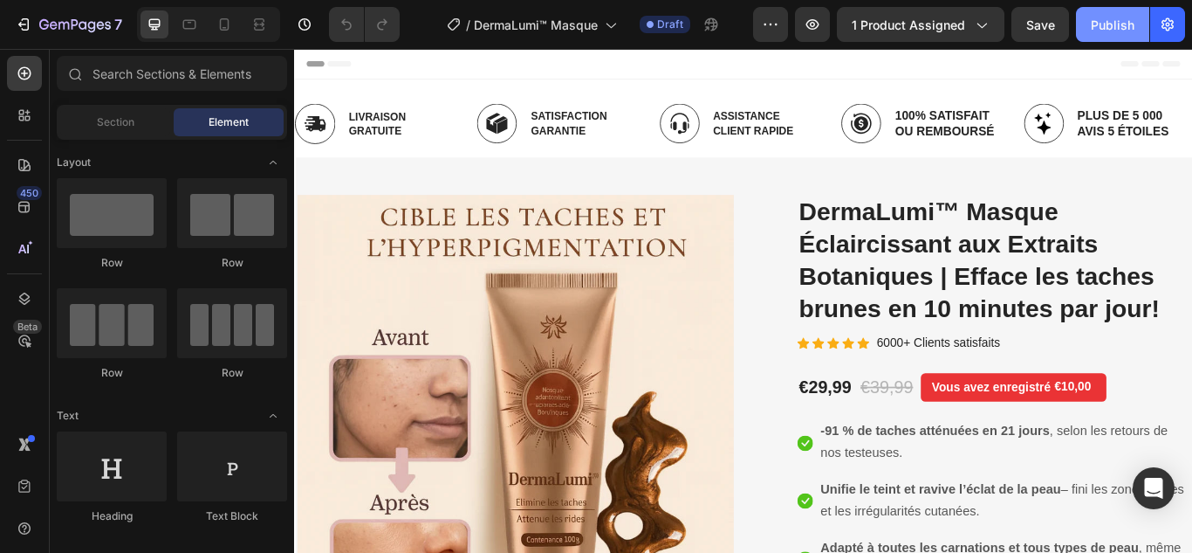
click at [1099, 26] on div "Publish" at bounding box center [1113, 25] width 44 height 18
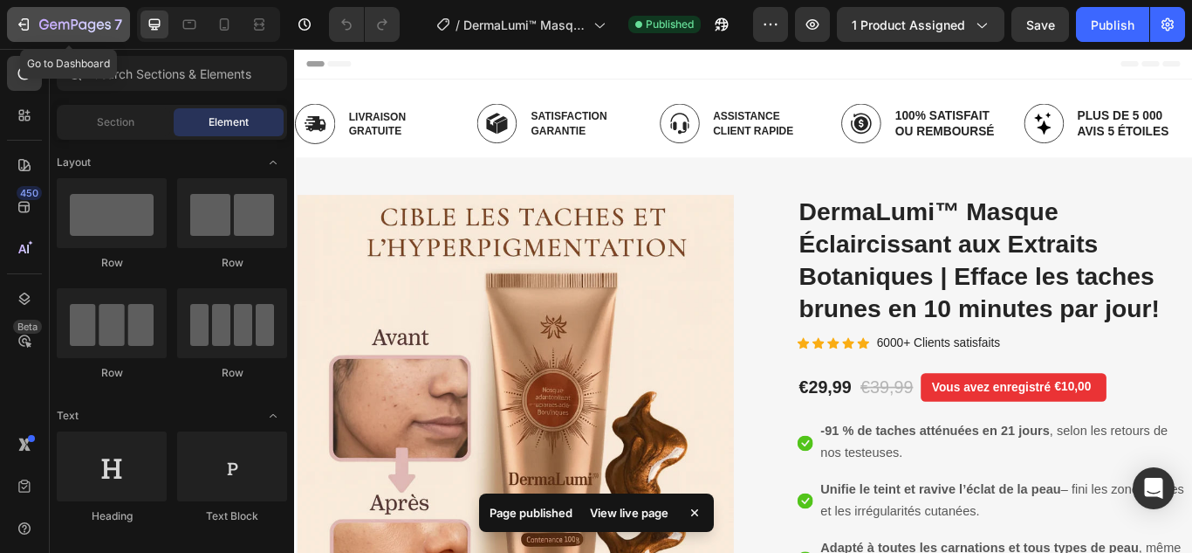
click at [28, 24] on icon "button" at bounding box center [26, 24] width 8 height 12
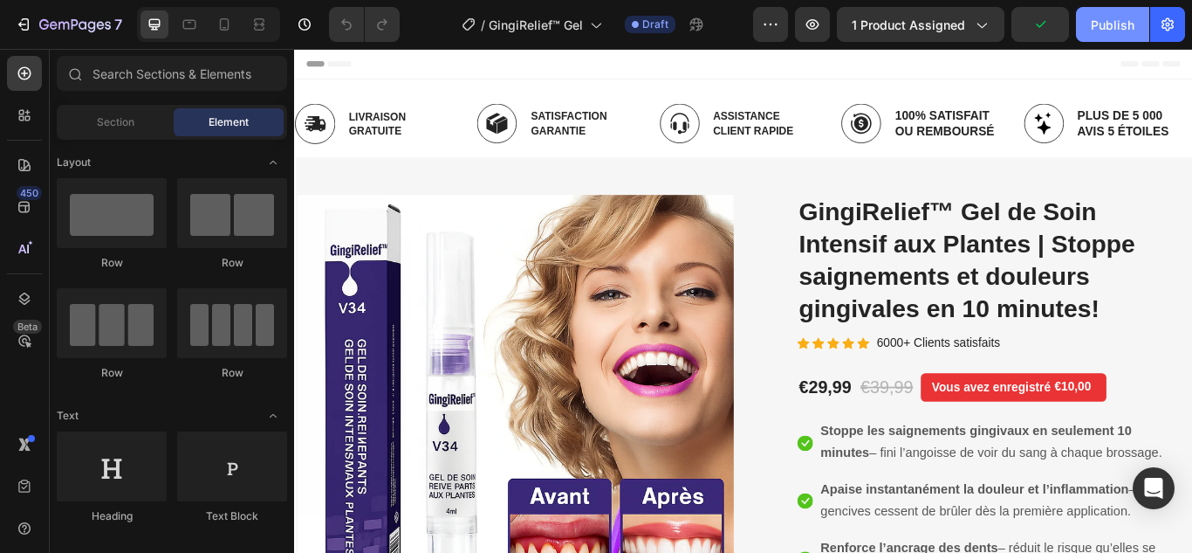
drag, startPoint x: 0, startPoint y: 0, endPoint x: 1105, endPoint y: 19, distance: 1105.2
click at [1105, 19] on div "Publish" at bounding box center [1113, 25] width 44 height 18
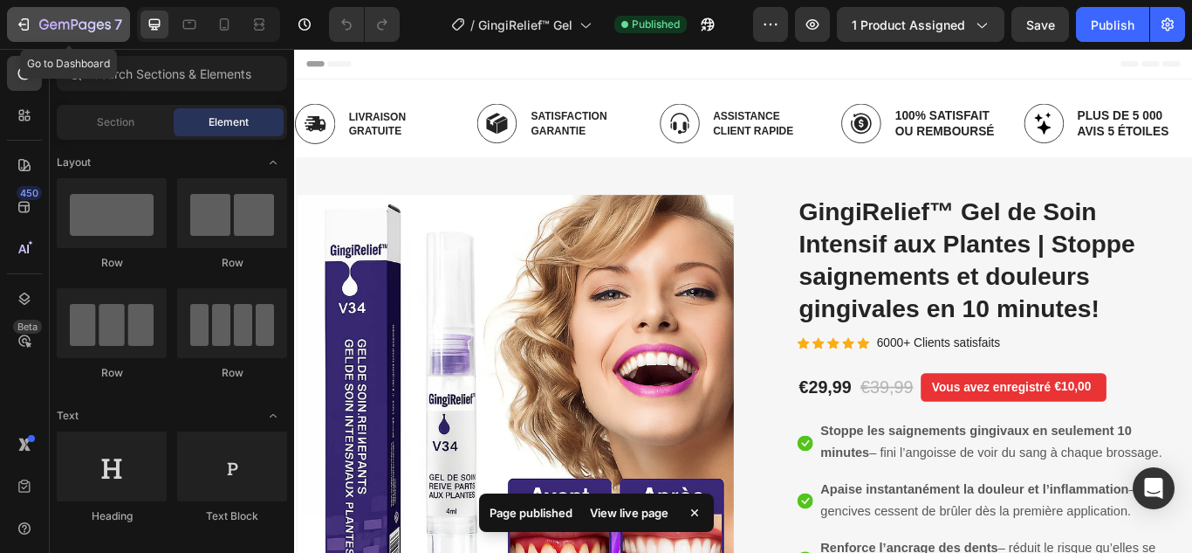
click at [28, 24] on icon "button" at bounding box center [26, 24] width 8 height 12
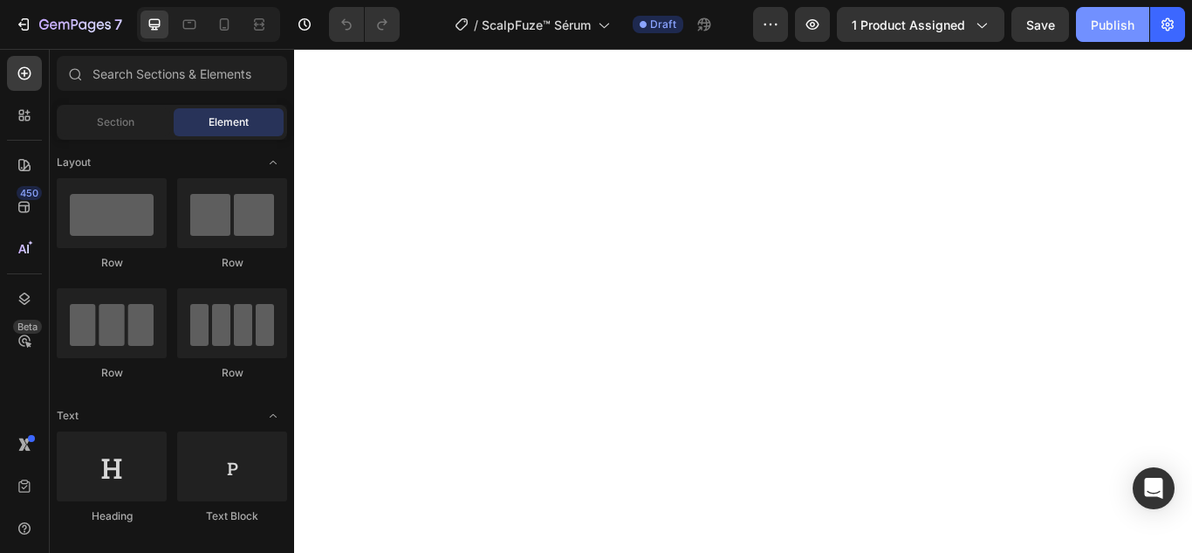
click at [1109, 26] on div "Publish" at bounding box center [1113, 25] width 44 height 18
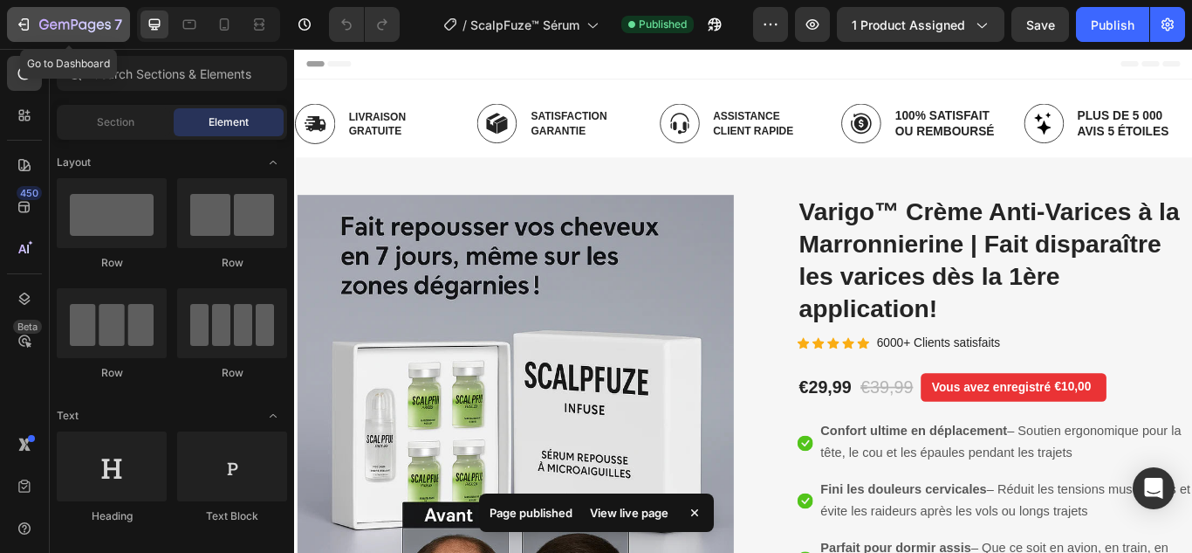
click at [20, 17] on icon "button" at bounding box center [23, 24] width 17 height 17
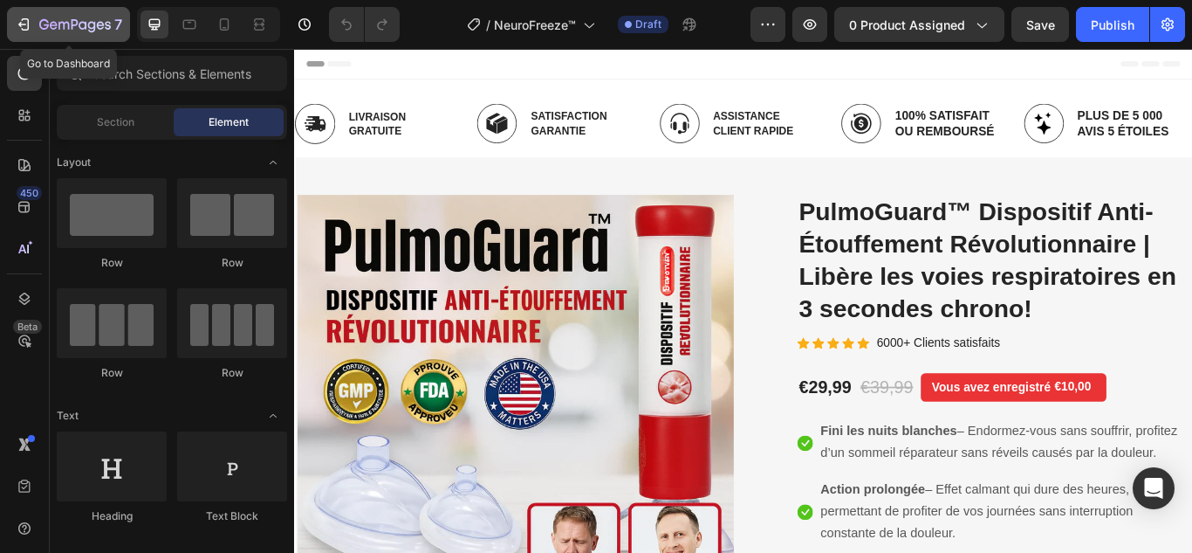
click at [23, 23] on icon "button" at bounding box center [23, 24] width 17 height 17
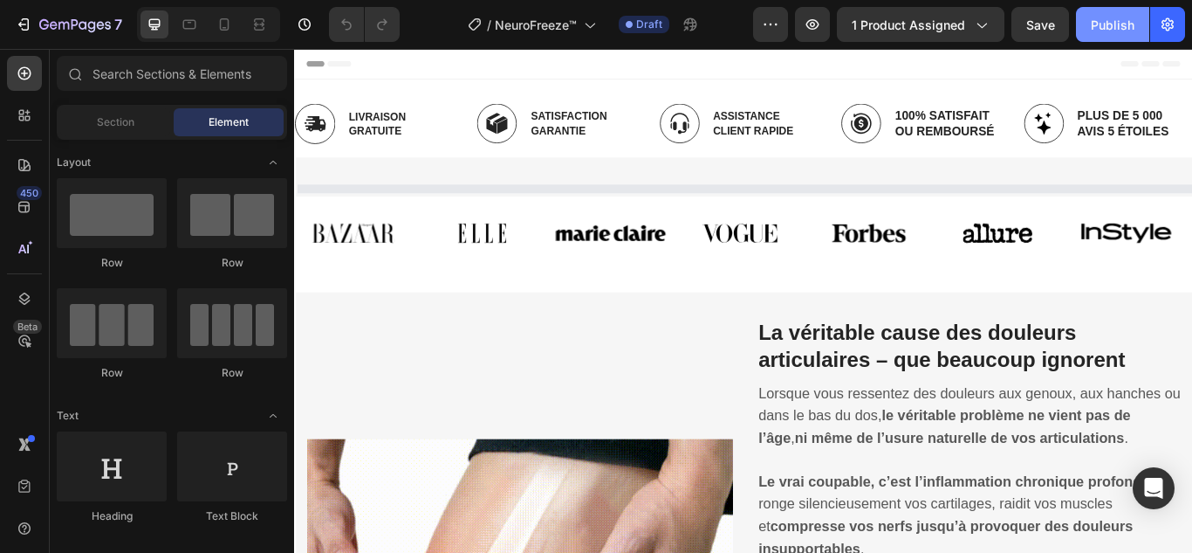
click at [1113, 26] on div "Publish" at bounding box center [1113, 25] width 44 height 18
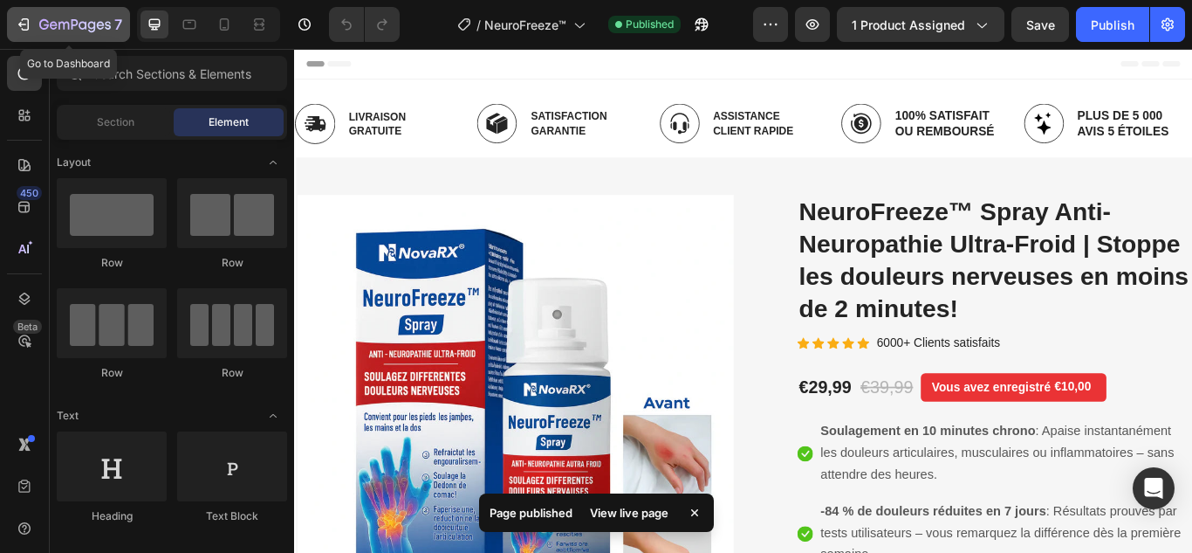
click at [18, 18] on icon "button" at bounding box center [23, 24] width 17 height 17
